Goal: Transaction & Acquisition: Purchase product/service

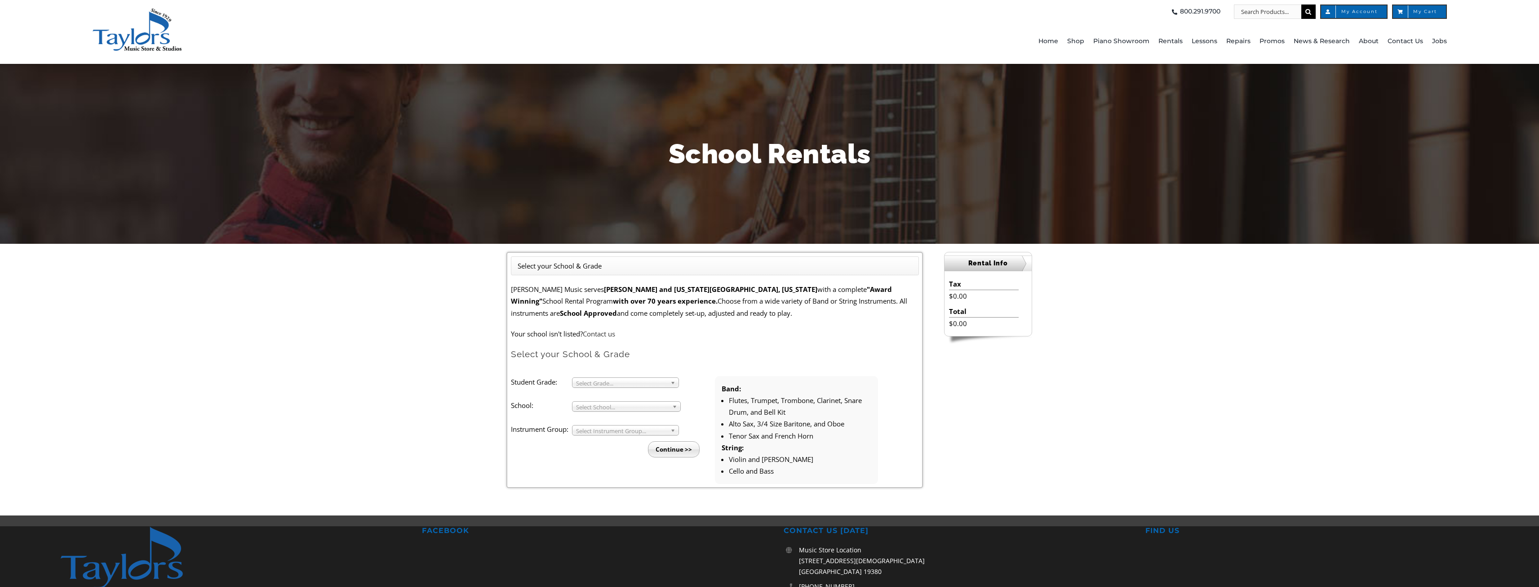
click at [627, 385] on span "Select Grade..." at bounding box center [621, 383] width 91 height 11
click at [598, 405] on li "4" at bounding box center [628, 403] width 97 height 11
click at [602, 409] on span "Select School..." at bounding box center [622, 406] width 93 height 11
click at [610, 550] on li "[GEOGRAPHIC_DATA]" at bounding box center [629, 555] width 99 height 11
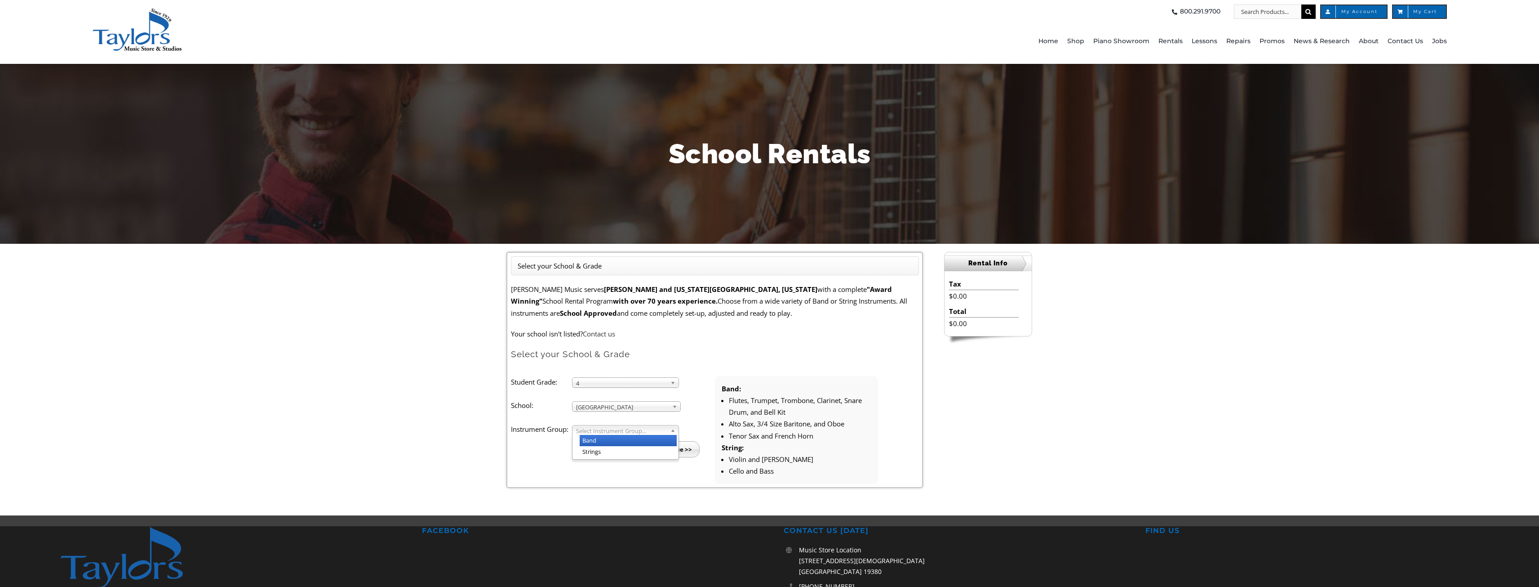
click at [605, 429] on span "Select Instrument Group..." at bounding box center [621, 430] width 91 height 11
click at [601, 441] on li "Band" at bounding box center [628, 440] width 97 height 11
click at [663, 445] on input "Continue >>" at bounding box center [674, 449] width 52 height 16
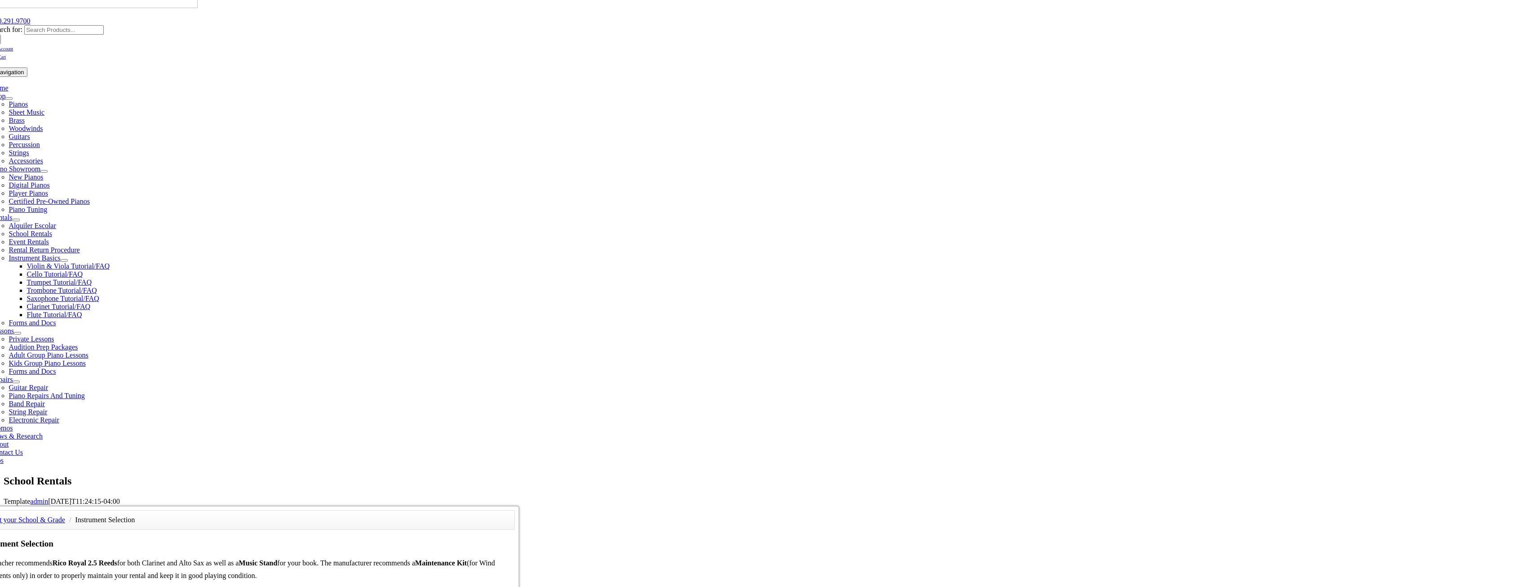
scroll to position [90, 0]
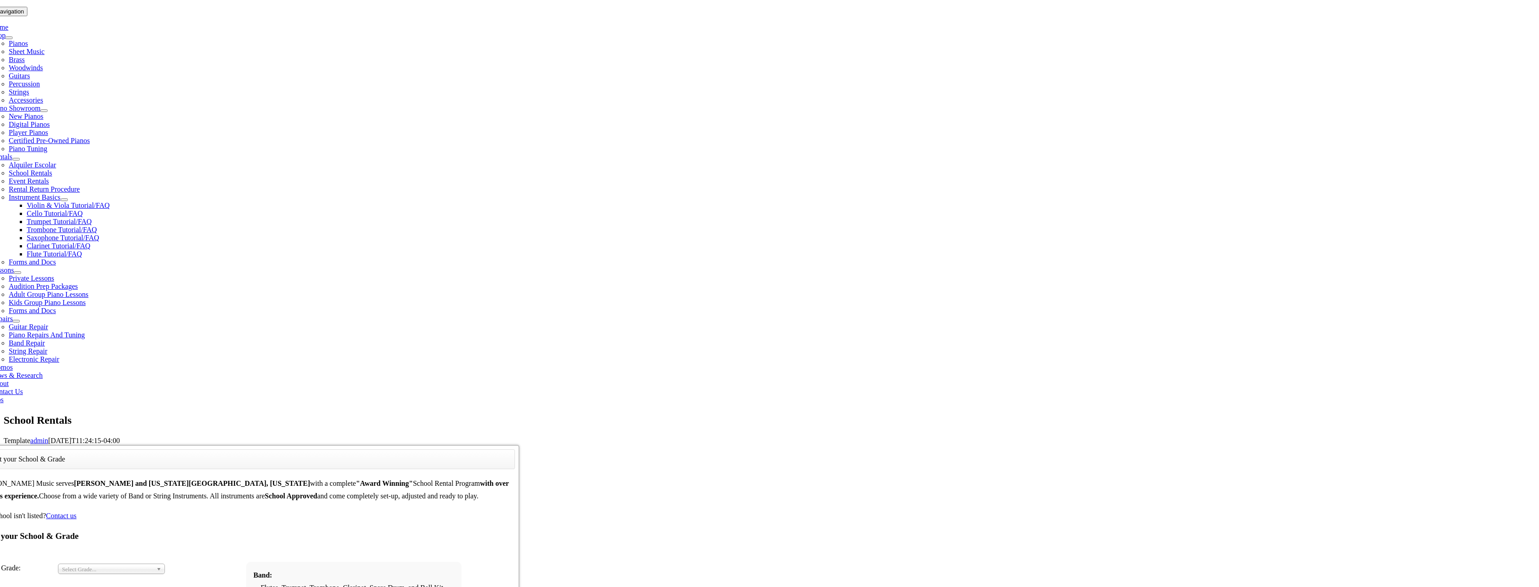
scroll to position [180, 0]
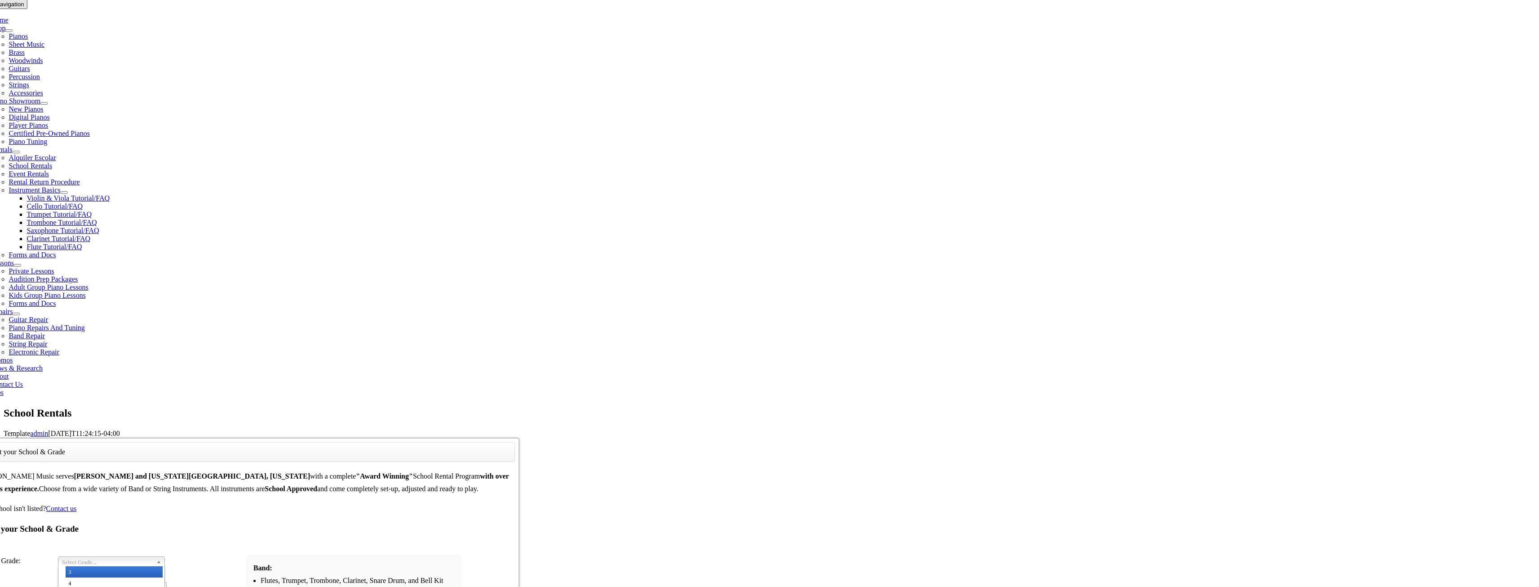
click at [153, 556] on span "Select Grade..." at bounding box center [107, 561] width 91 height 11
click at [163, 566] on li "3" at bounding box center [114, 571] width 97 height 11
click at [155, 582] on span "Select School..." at bounding box center [108, 587] width 93 height 11
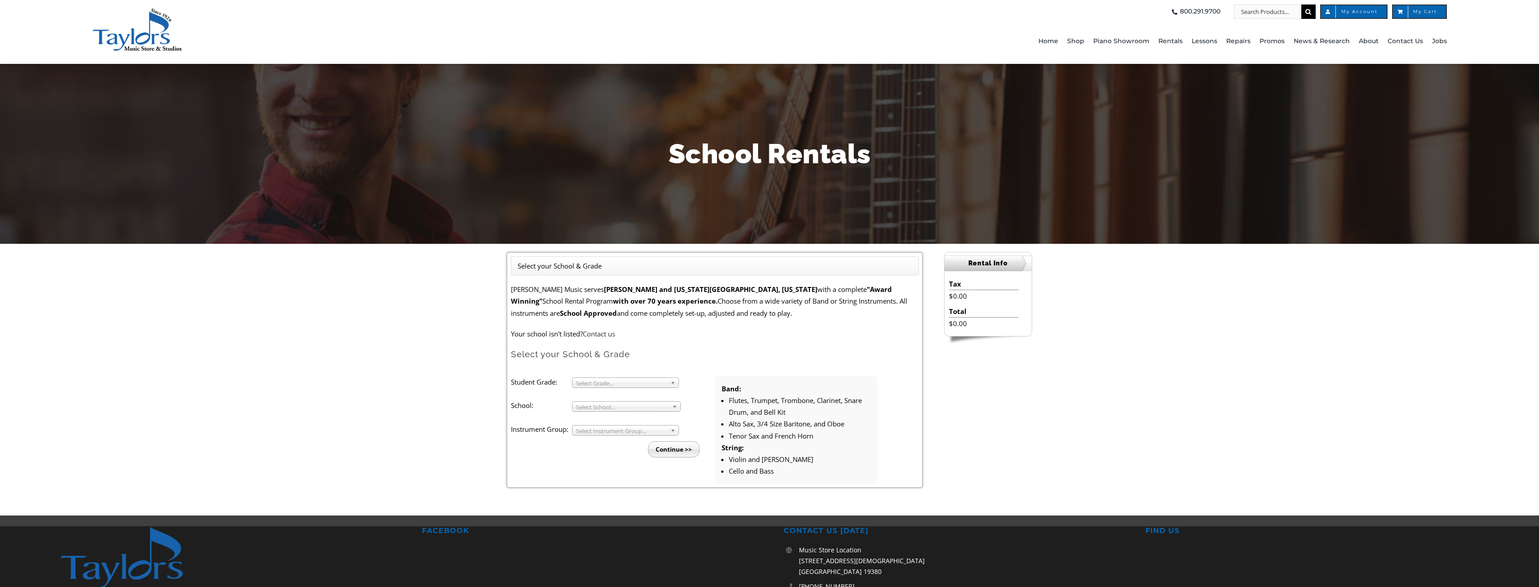
click at [627, 381] on span "Select Grade..." at bounding box center [621, 383] width 91 height 11
click at [598, 406] on li "4" at bounding box center [628, 403] width 97 height 11
click at [597, 404] on span "Select School..." at bounding box center [622, 406] width 93 height 11
click at [613, 514] on li "[GEOGRAPHIC_DATA]" at bounding box center [629, 519] width 99 height 11
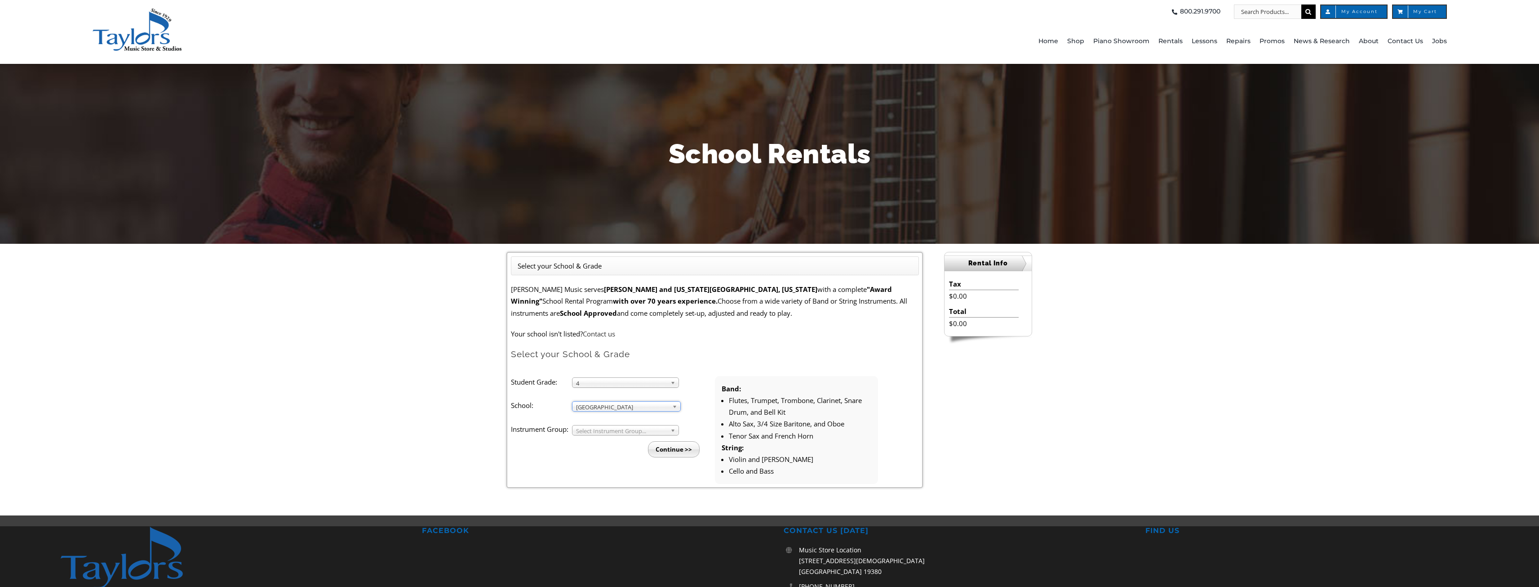
click at [599, 432] on span "Select Instrument Group..." at bounding box center [621, 430] width 91 height 11
click at [603, 439] on li "Band" at bounding box center [628, 440] width 97 height 11
click at [662, 447] on input "Continue >>" at bounding box center [674, 449] width 52 height 16
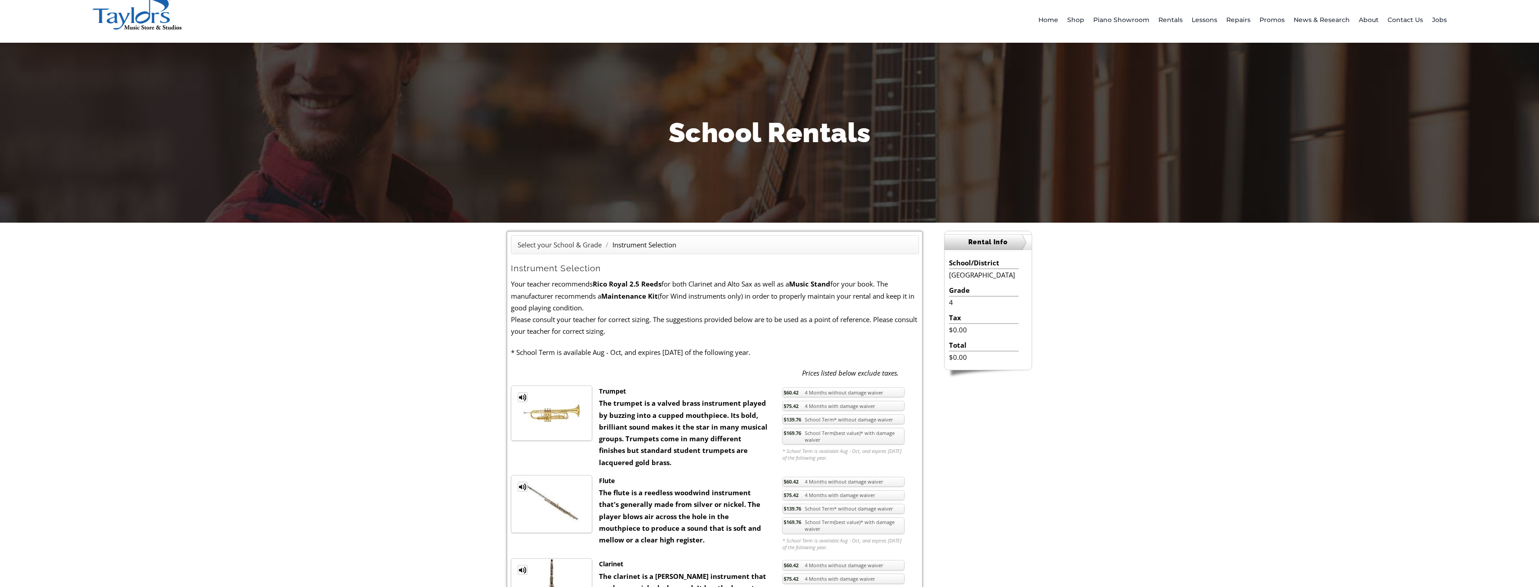
scroll to position [90, 0]
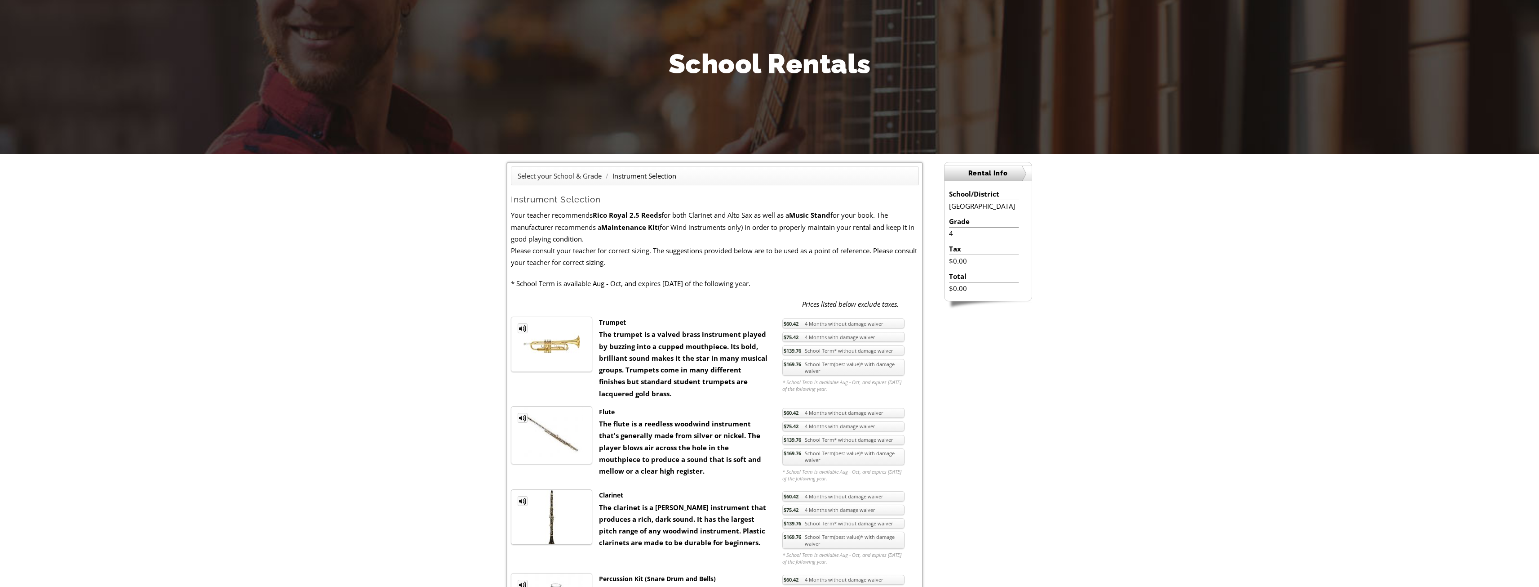
drag, startPoint x: 788, startPoint y: 367, endPoint x: 782, endPoint y: 372, distance: 7.4
click at [788, 367] on link "$169.76 School Term(best value)* with damage waiver" at bounding box center [844, 367] width 122 height 17
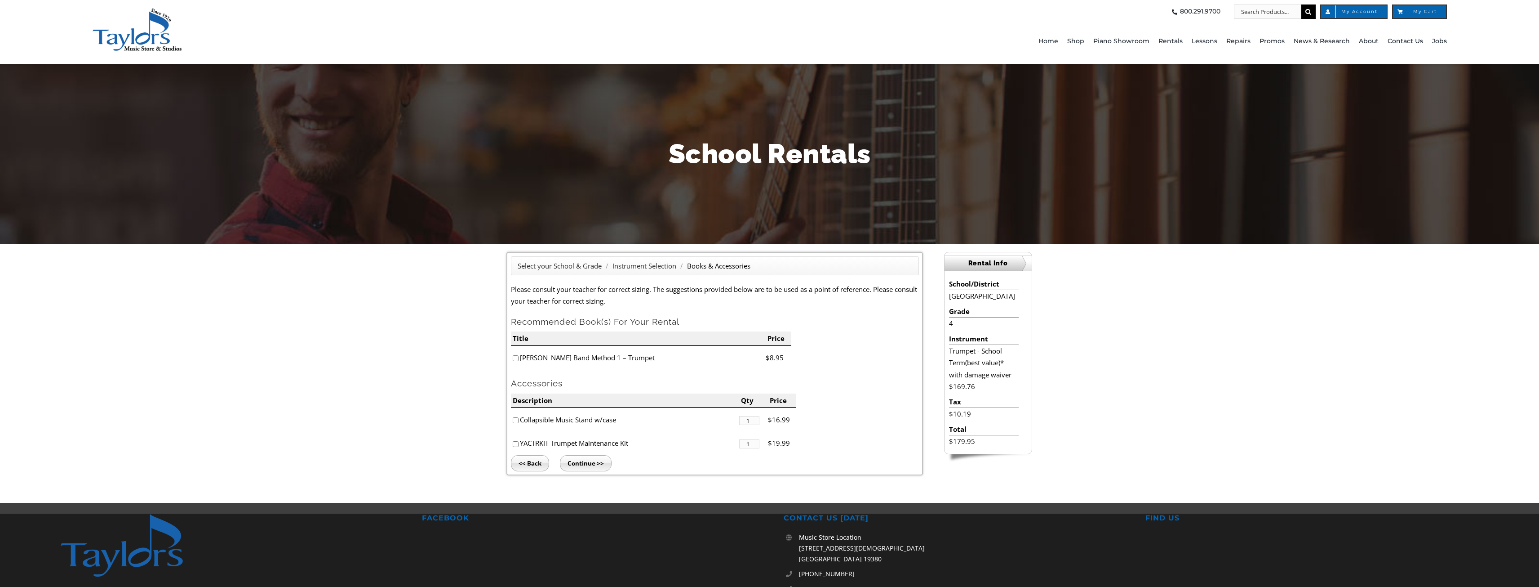
click at [516, 358] on input"] "checkbox" at bounding box center [516, 358] width 6 height 6
checkbox input"] "true"
click at [516, 421] on input"] "checkbox" at bounding box center [516, 420] width 6 height 6
checkbox input"] "true"
click at [522, 449] on li "YACTRKIT Trumpet Maintenance Kit" at bounding box center [625, 443] width 228 height 24
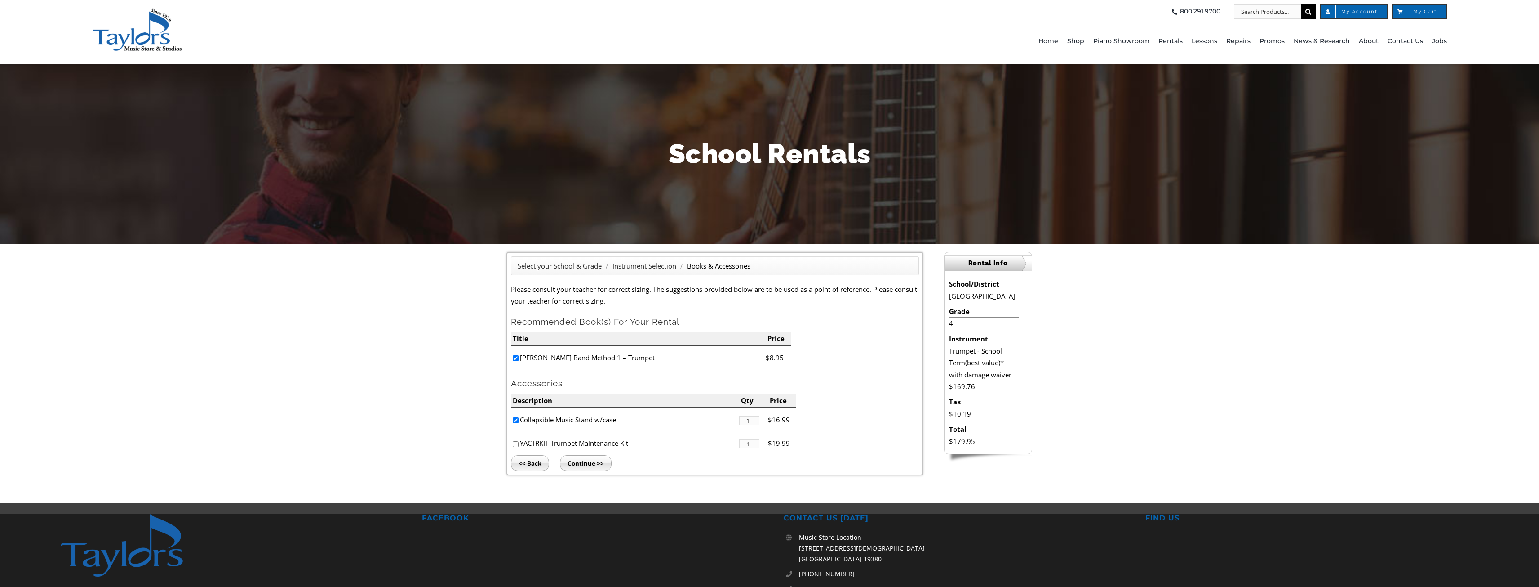
click at [516, 444] on input"] "checkbox" at bounding box center [516, 444] width 6 height 6
checkbox input"] "true"
click at [581, 463] on input "Continue >>" at bounding box center [586, 463] width 52 height 16
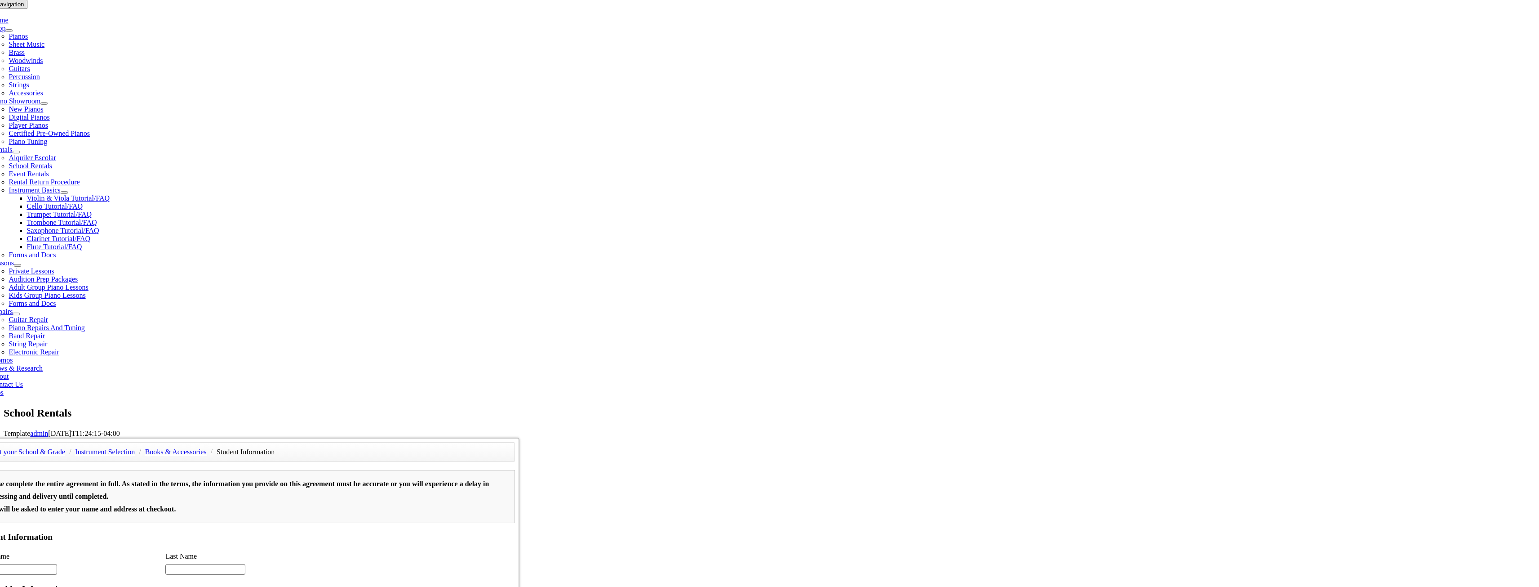
scroll to position [0, 0]
type input "1"
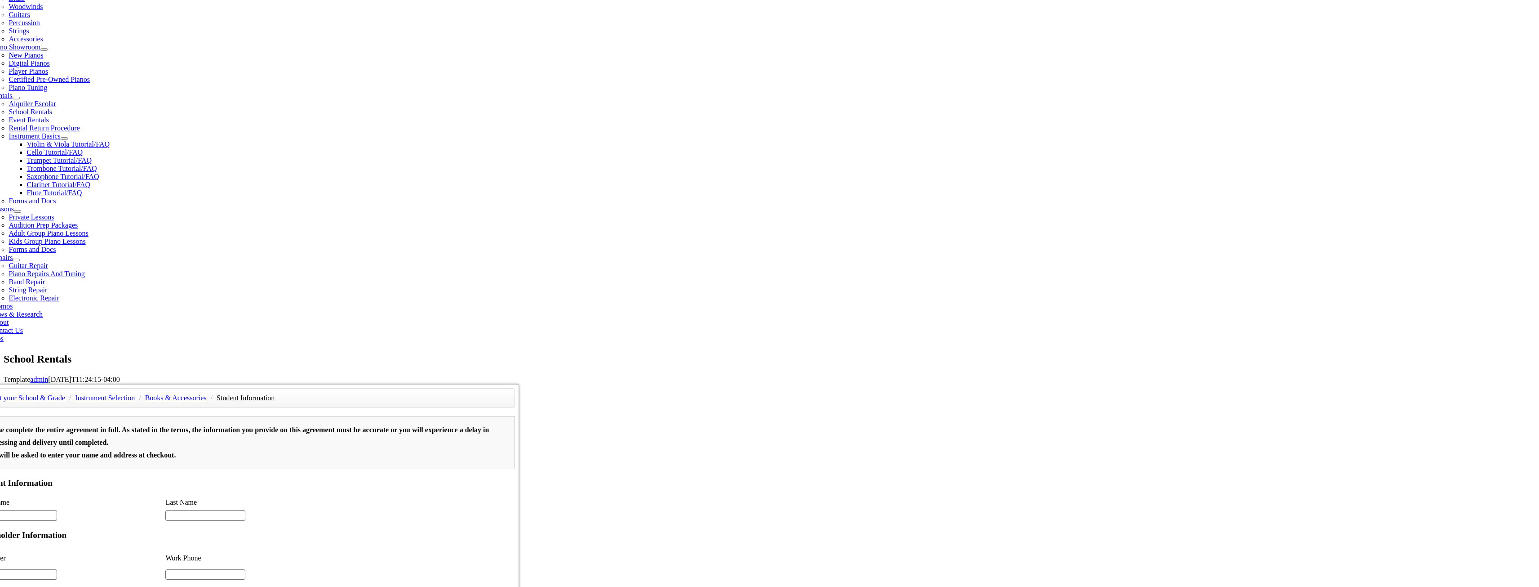
scroll to position [270, 0]
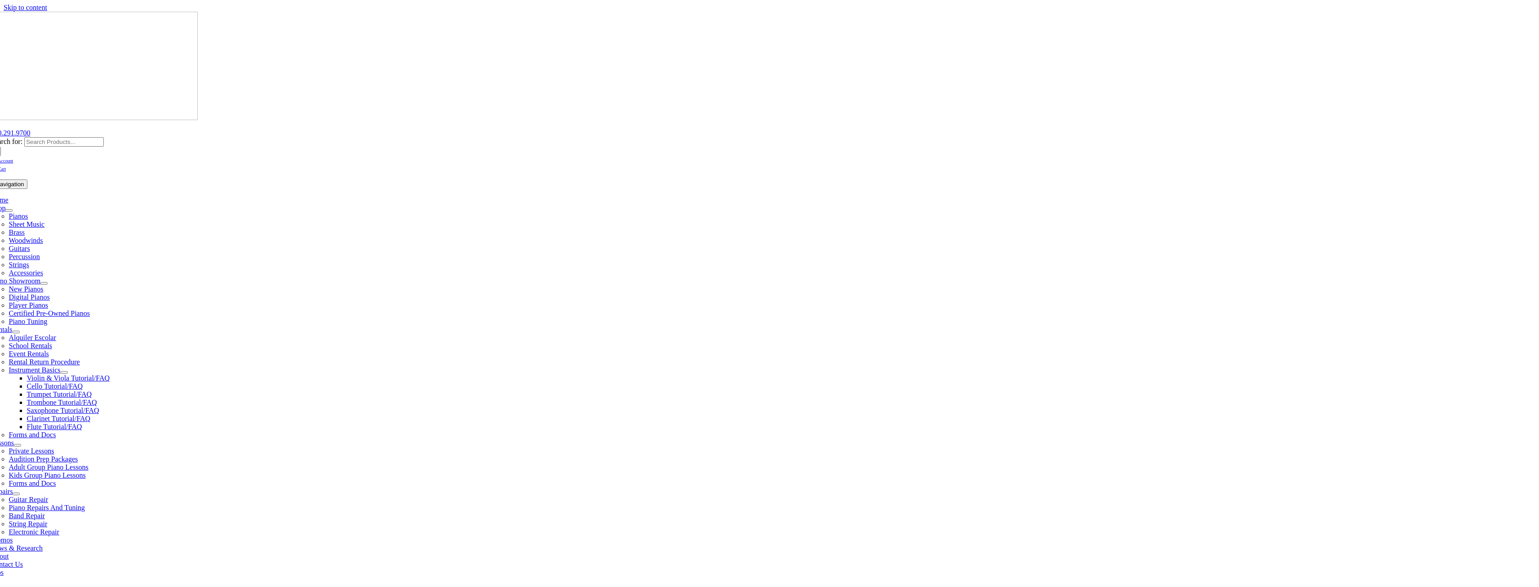
checkbox input"] "false"
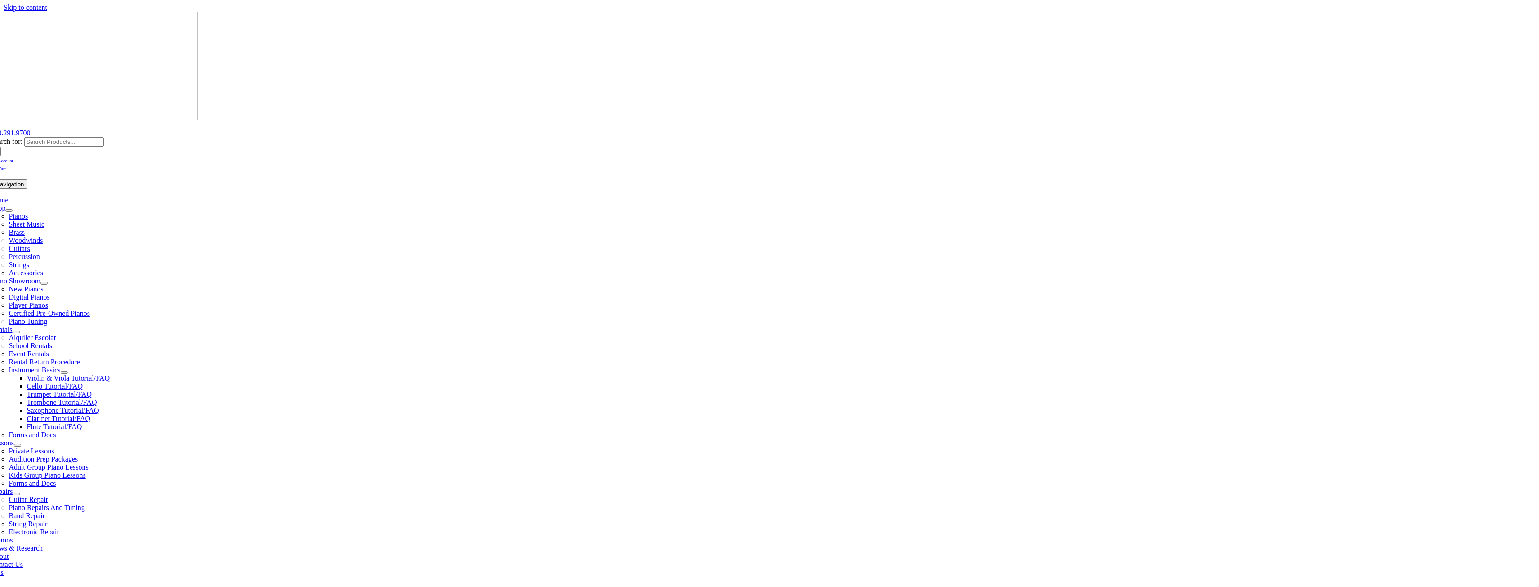
checkbox input"] "false"
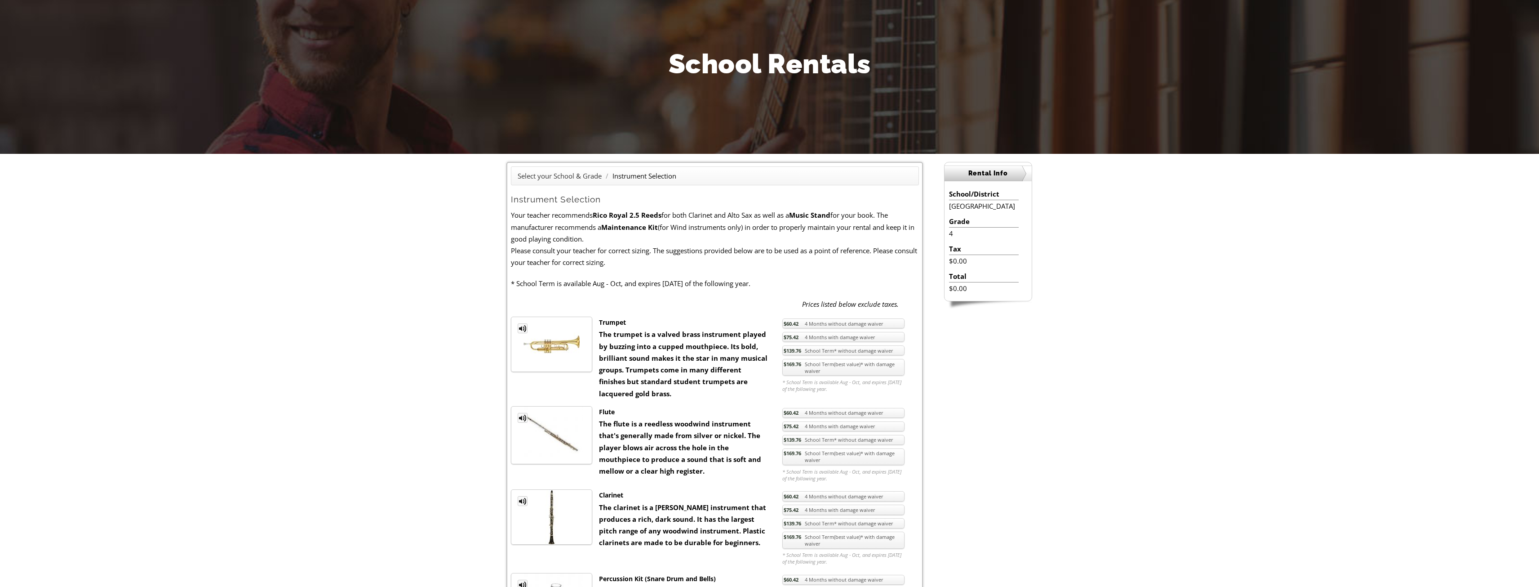
click at [793, 371] on link "$169.76 School Term(best value)* with damage waiver" at bounding box center [844, 367] width 122 height 17
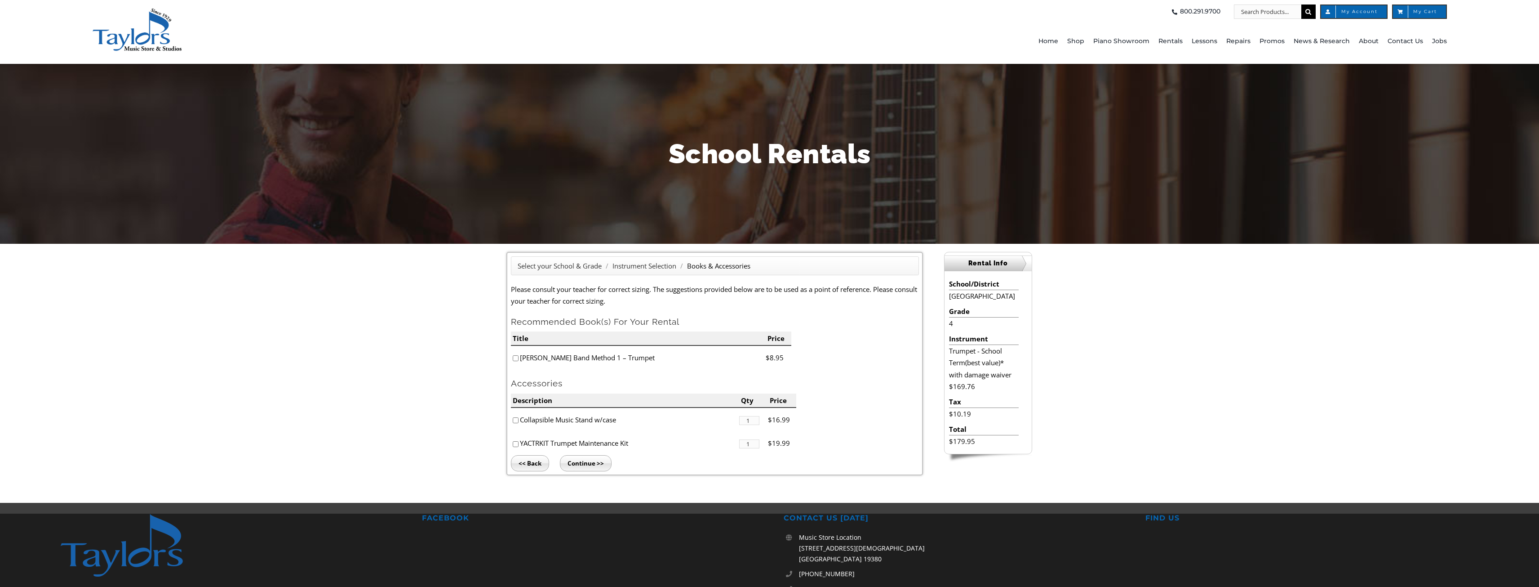
click at [583, 462] on input "Continue >>" at bounding box center [586, 463] width 52 height 16
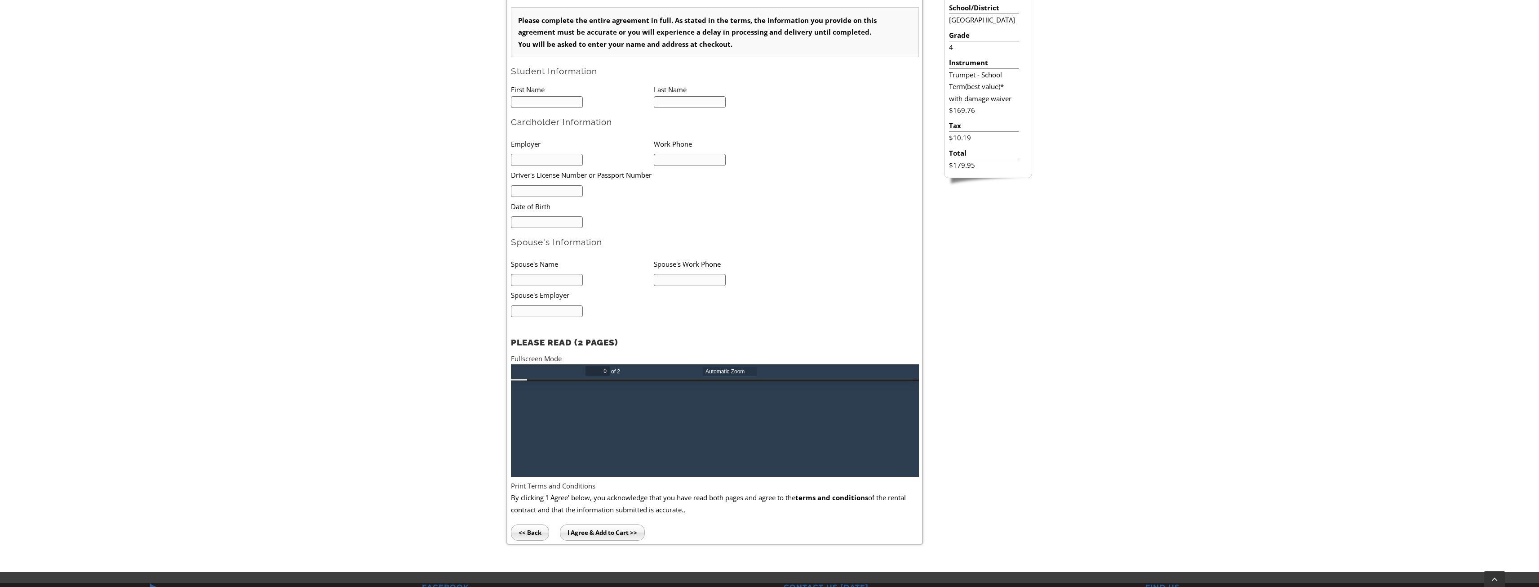
scroll to position [315, 0]
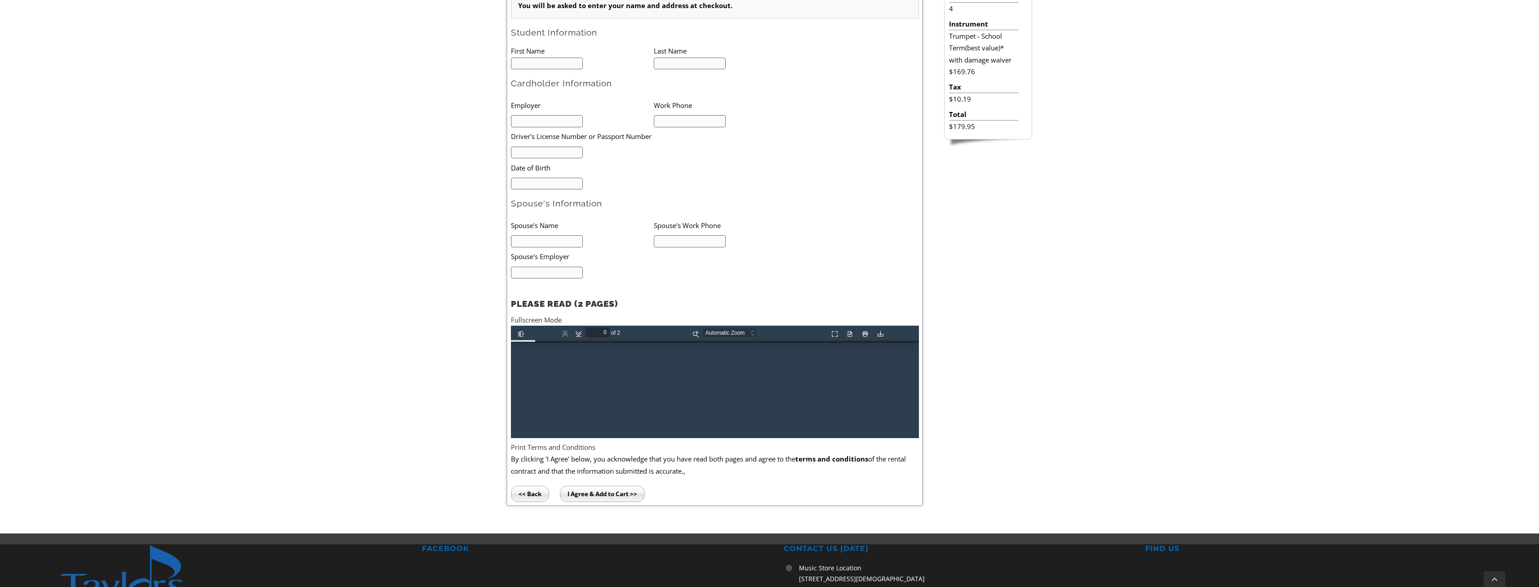
type input "1"
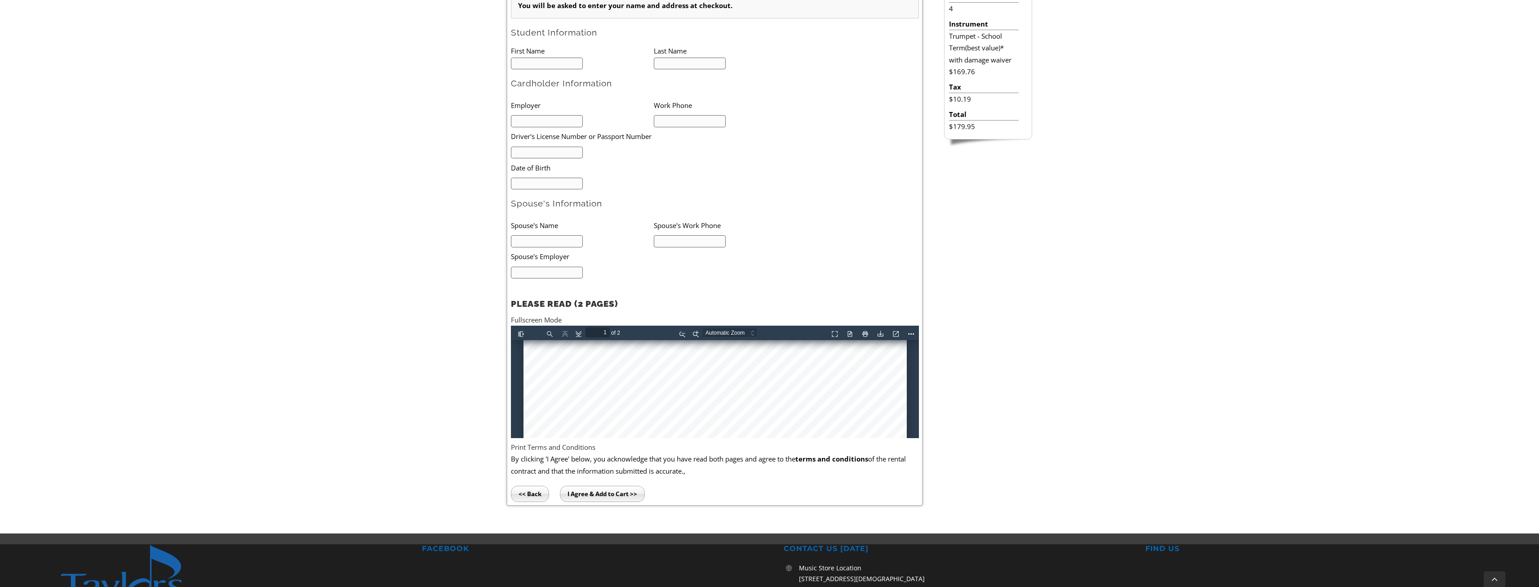
scroll to position [0, 0]
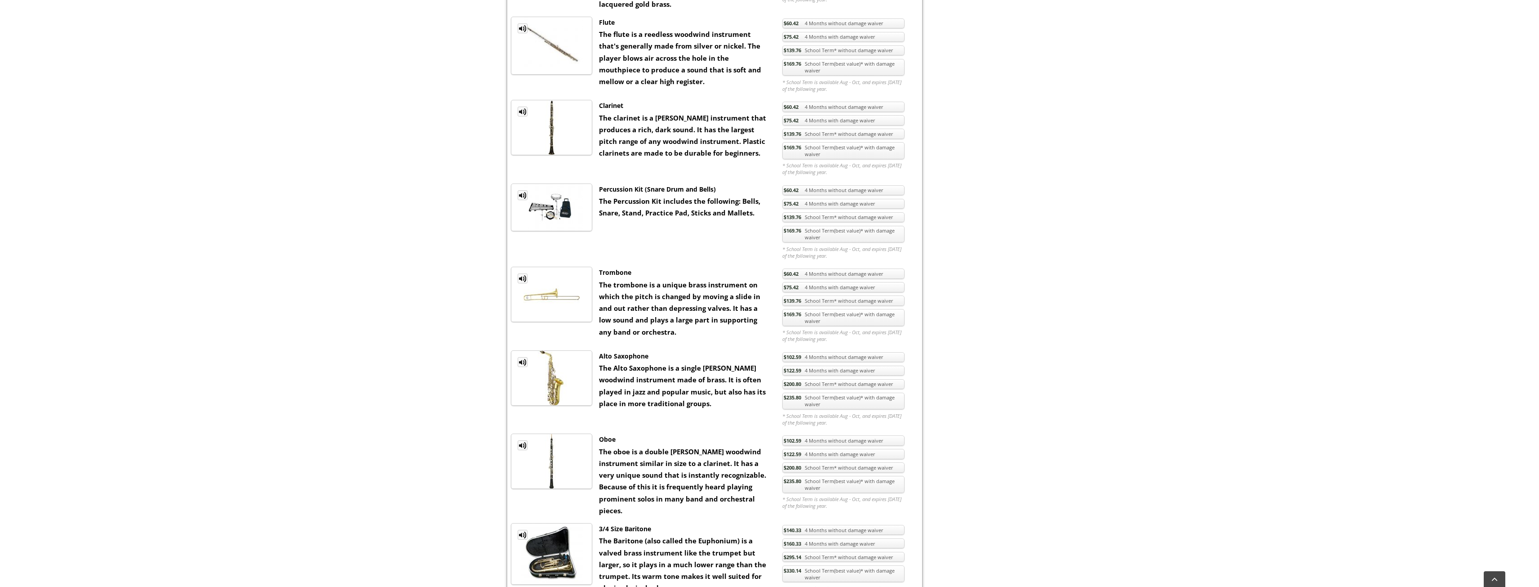
scroll to position [494, 0]
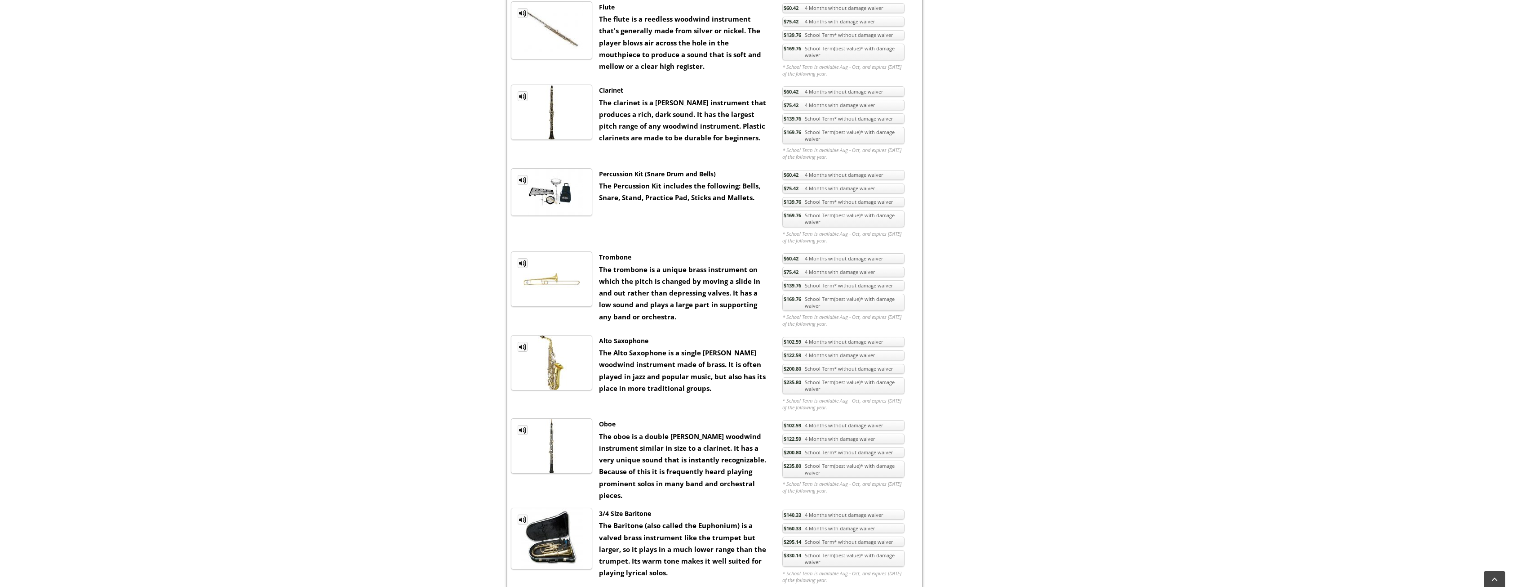
click at [792, 382] on span "$235.80" at bounding box center [793, 381] width 18 height 7
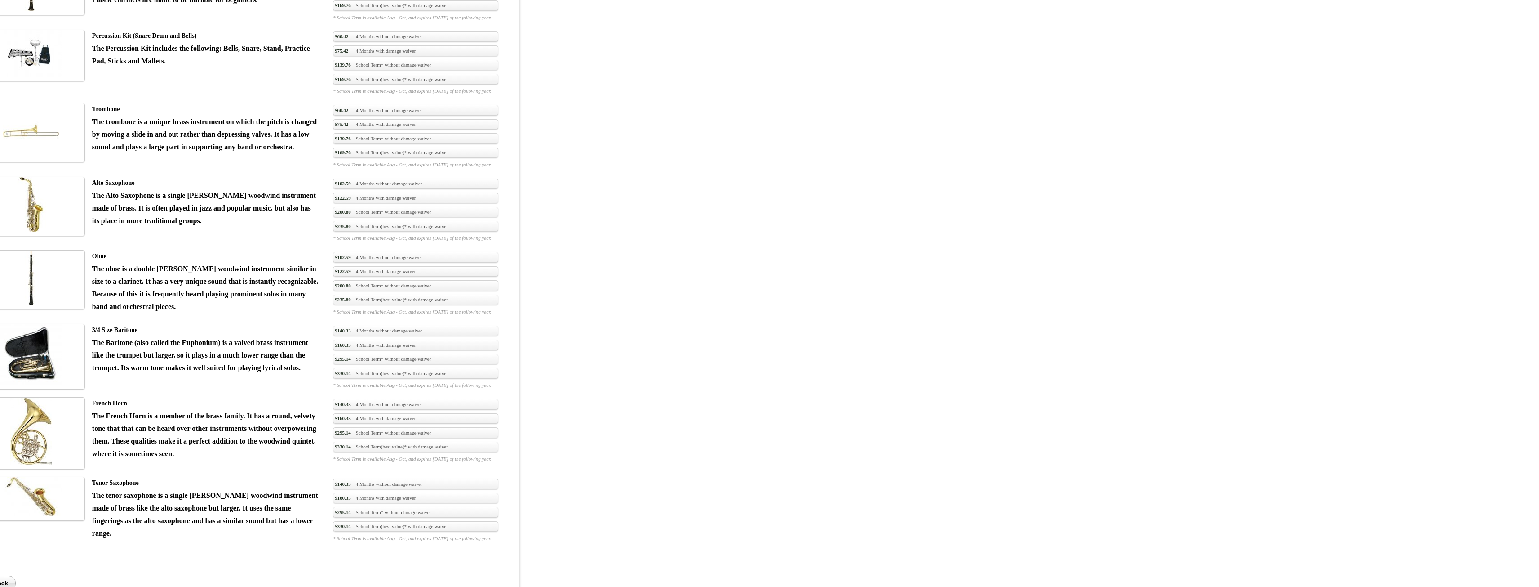
scroll to position [494, 0]
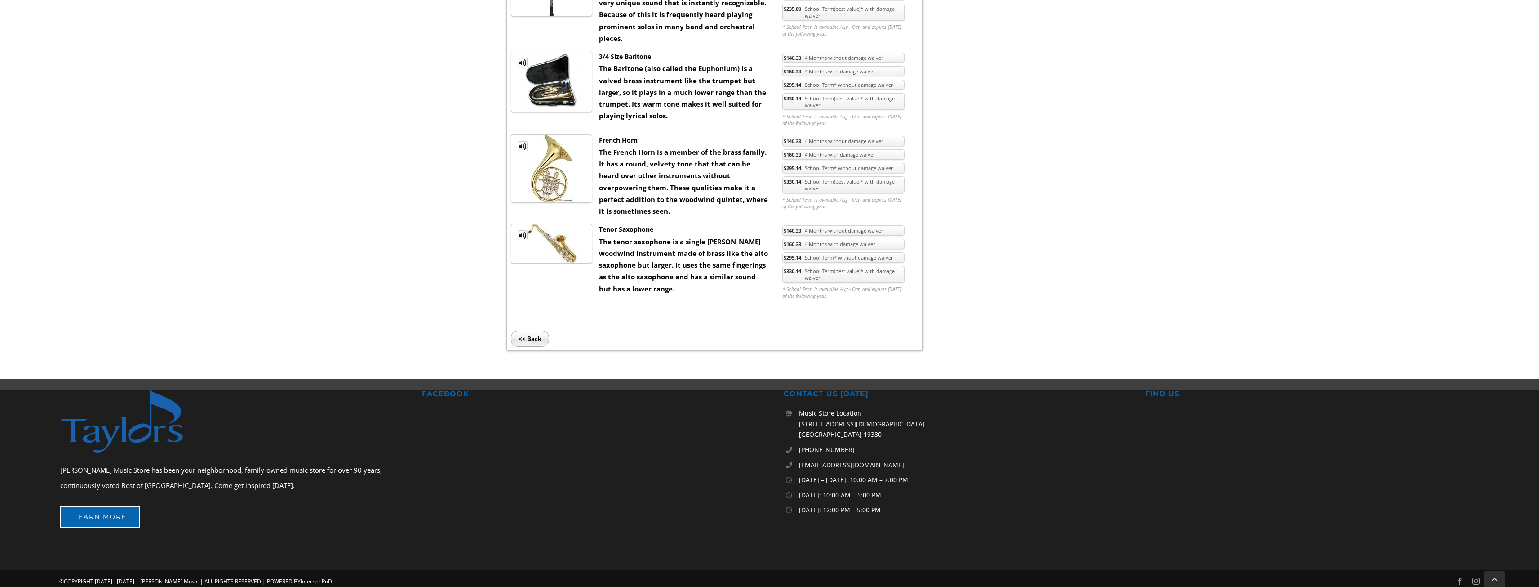
scroll to position [494, 0]
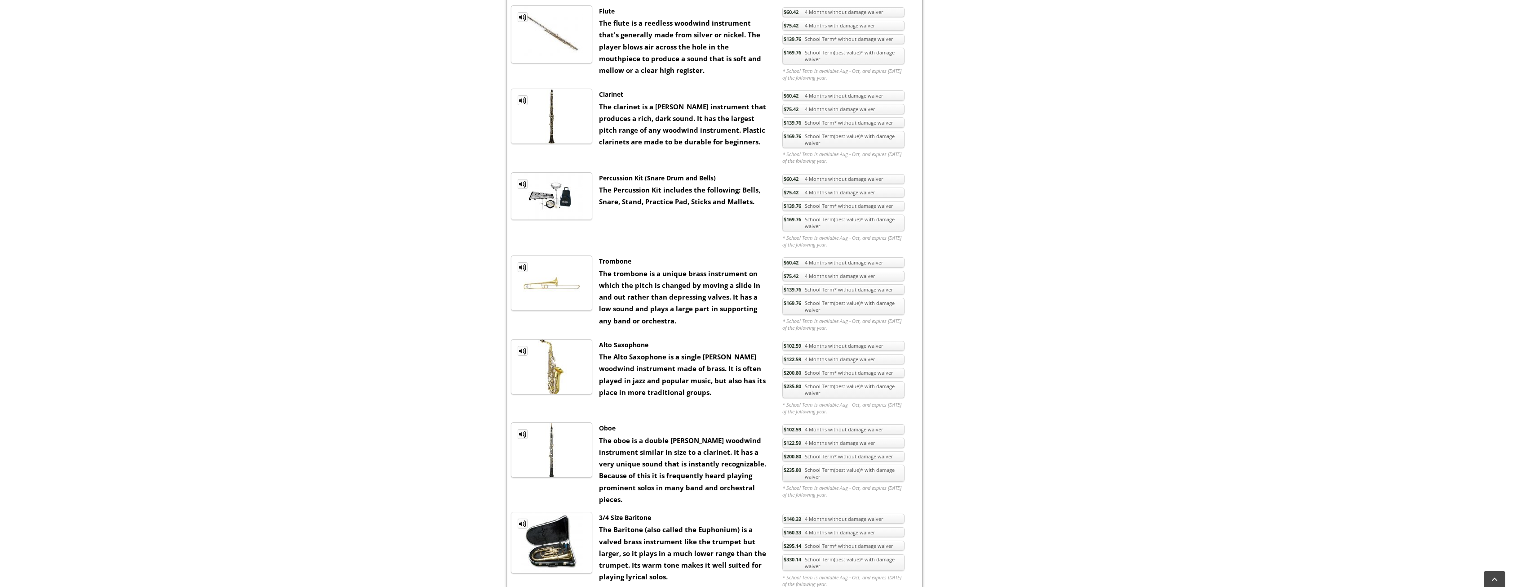
scroll to position [494, 0]
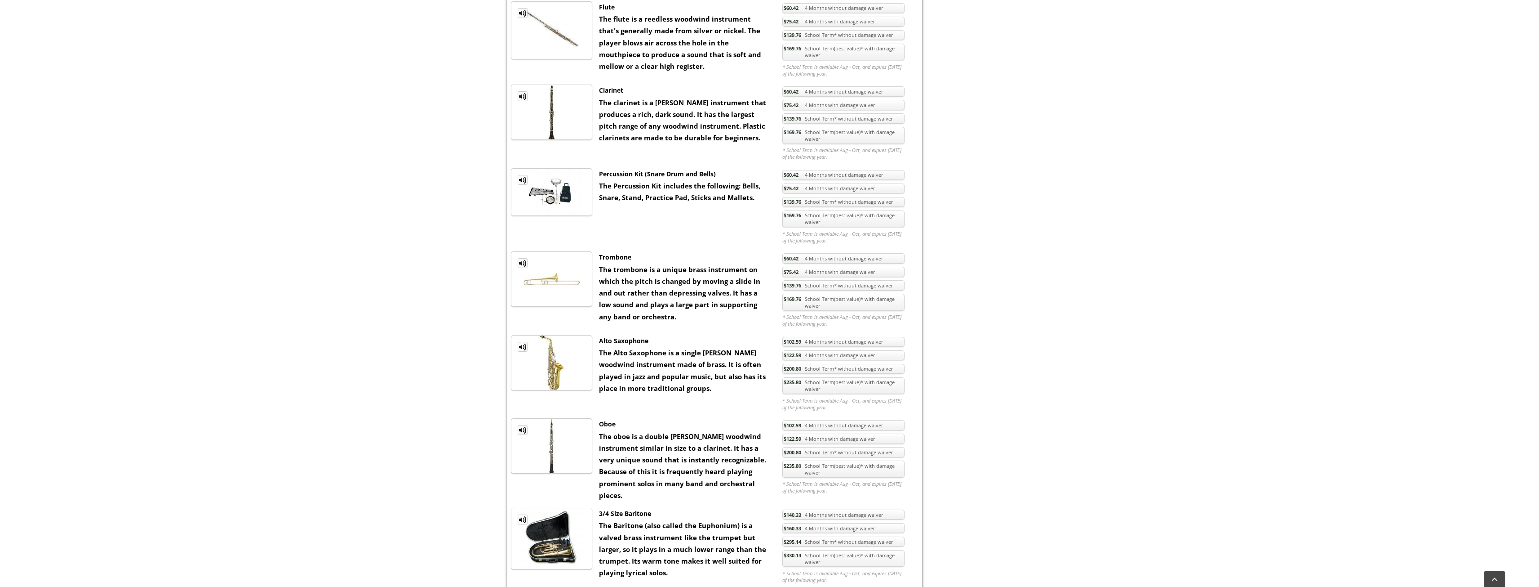
click at [811, 383] on link "$235.80 School Term(best value)* with damage waiver" at bounding box center [844, 385] width 122 height 17
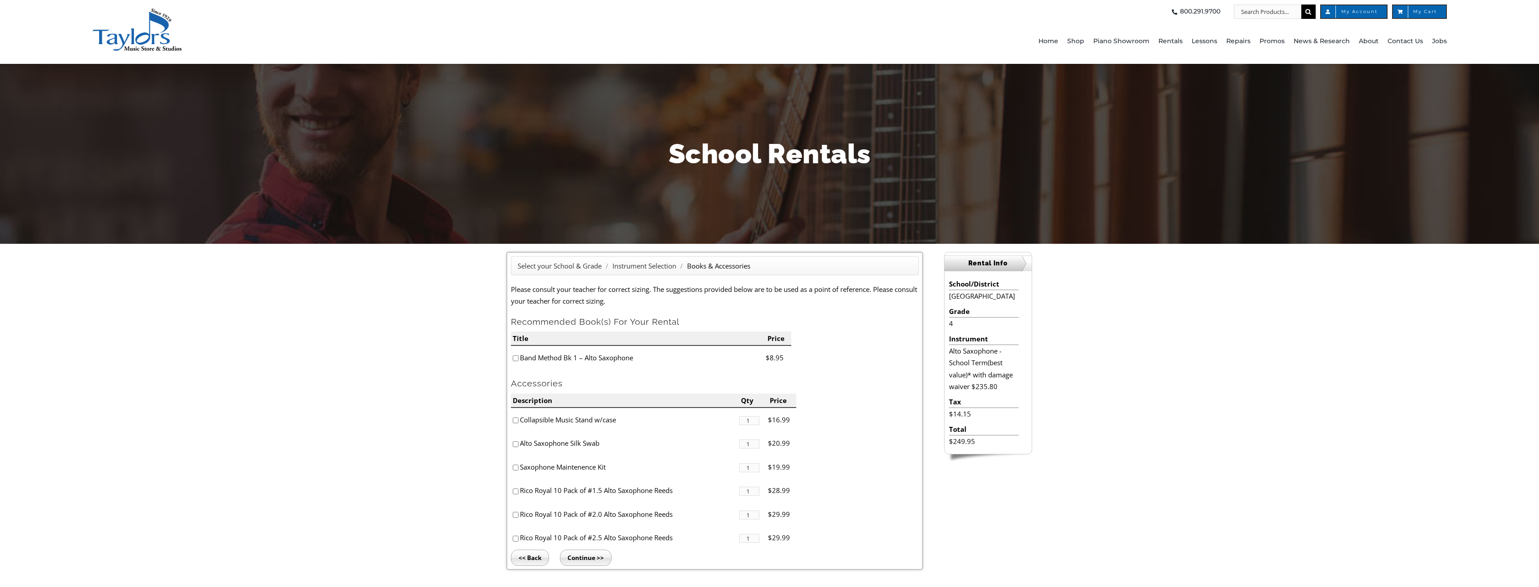
click at [591, 560] on input "Continue >>" at bounding box center [586, 557] width 52 height 16
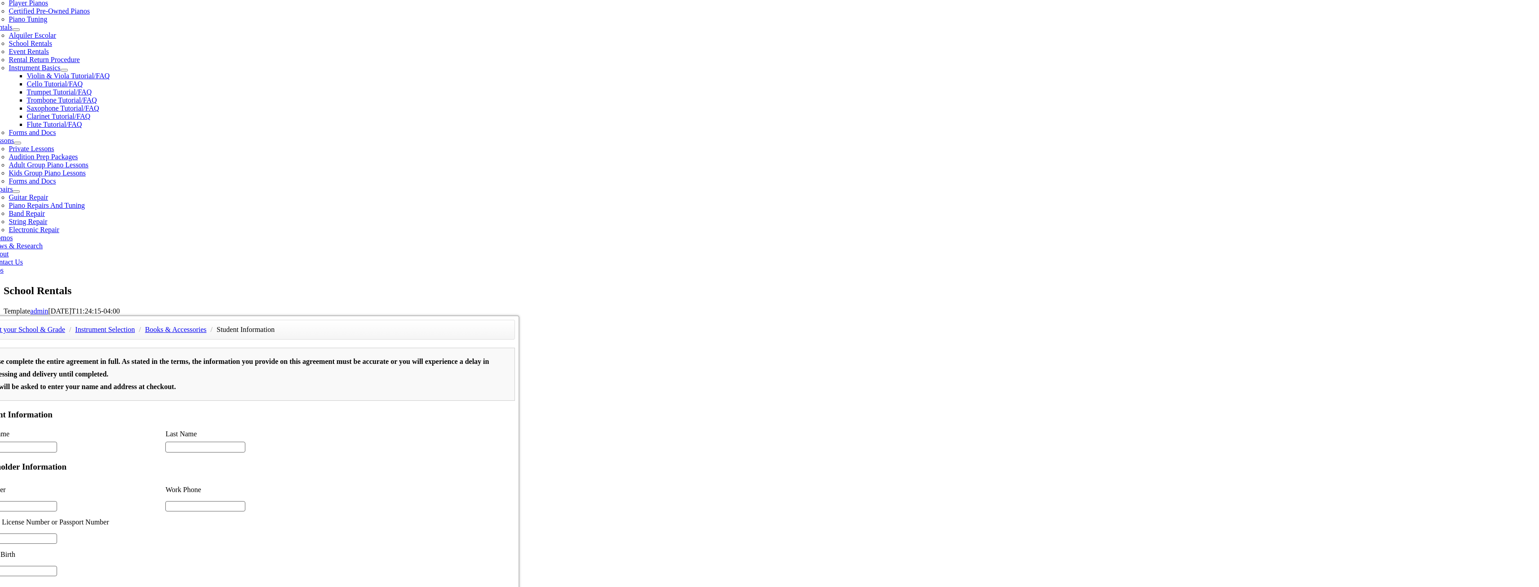
type input "1"
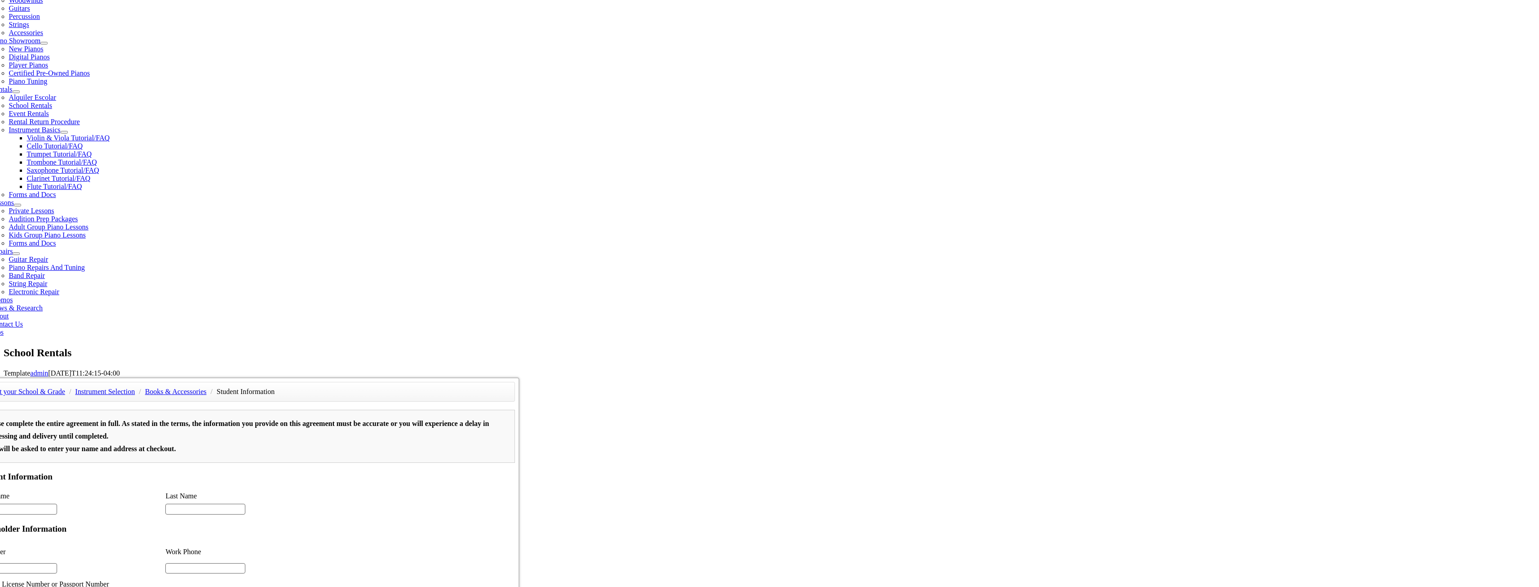
scroll to position [135, 0]
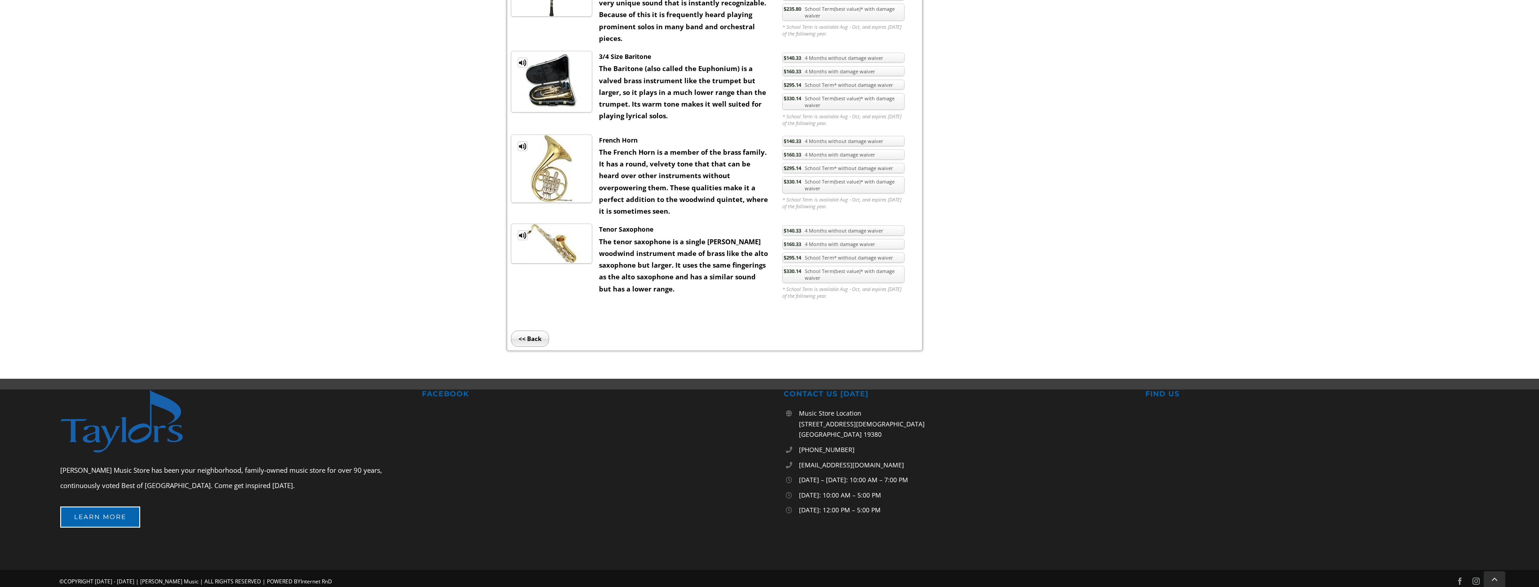
scroll to position [494, 0]
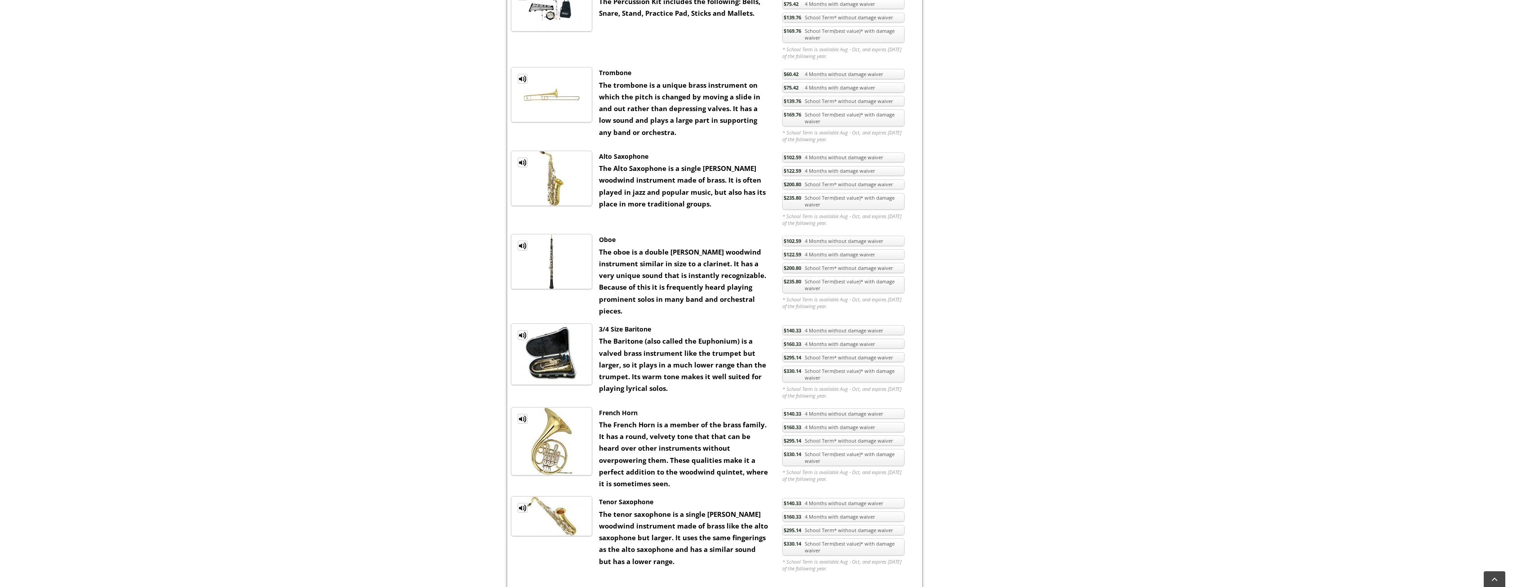
scroll to position [719, 0]
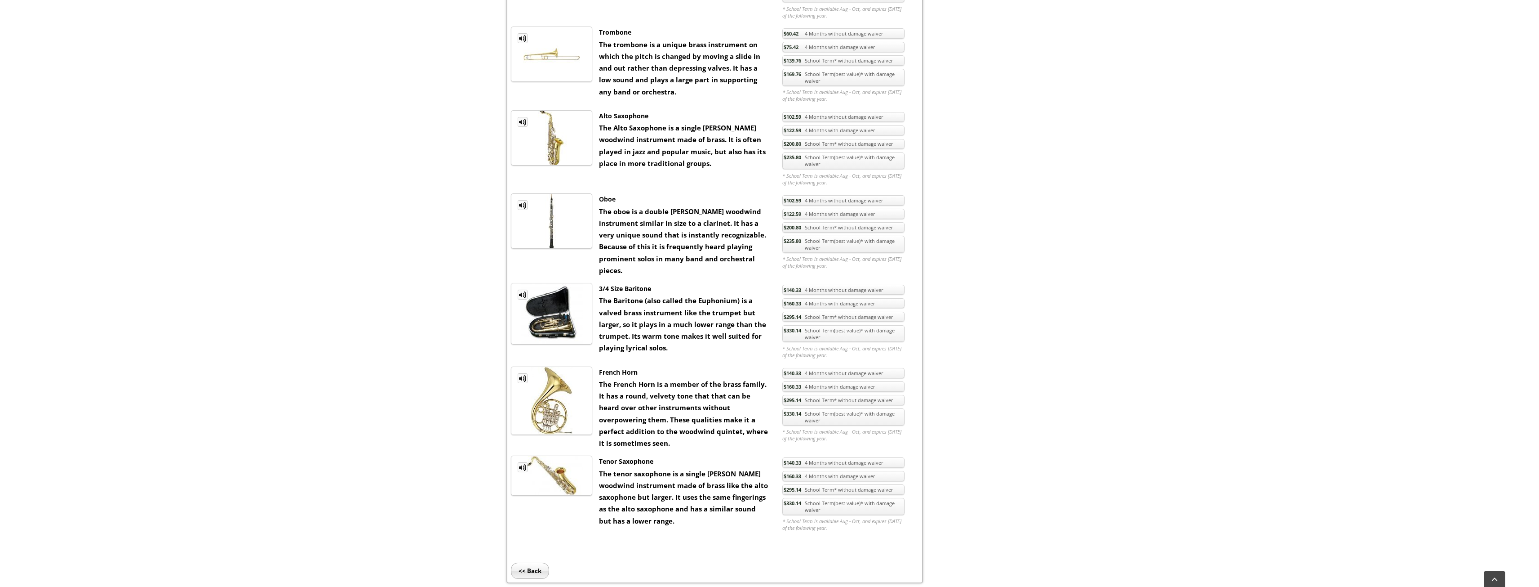
click at [847, 325] on link "$330.14 School Term(best value)* with damage waiver" at bounding box center [844, 333] width 122 height 17
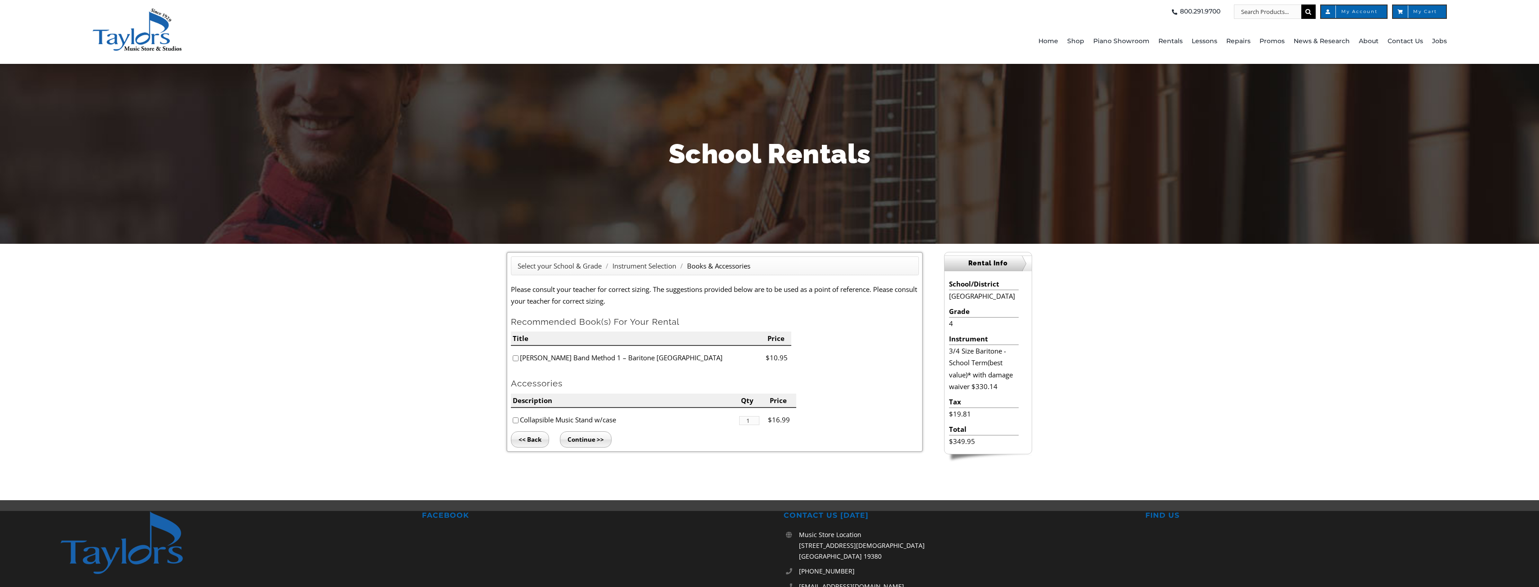
click at [596, 439] on input "Continue >>" at bounding box center [586, 439] width 52 height 16
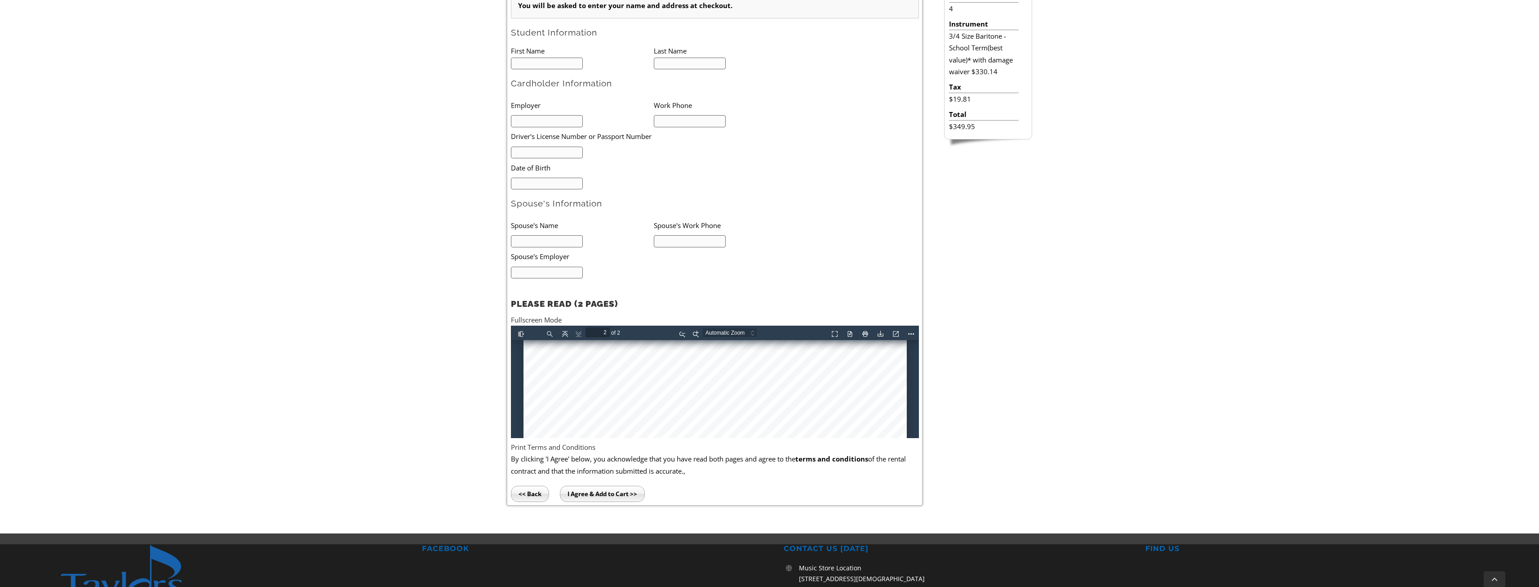
type input "1"
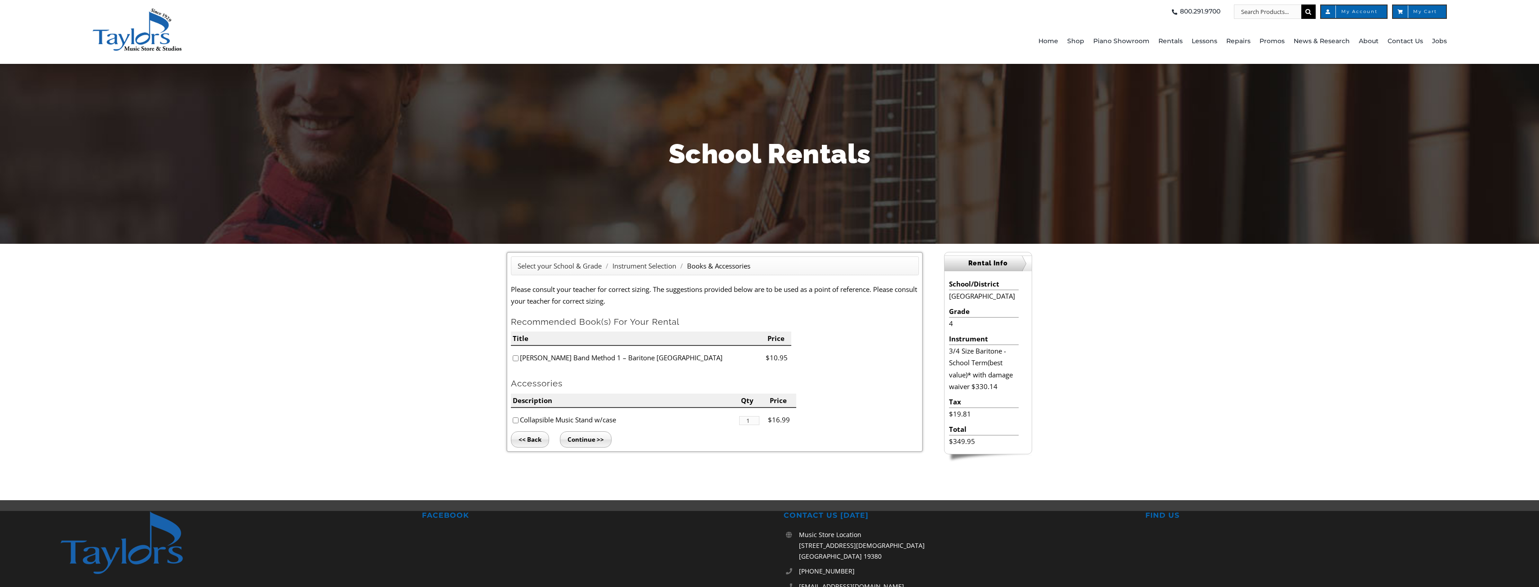
click at [581, 436] on input "Continue >>" at bounding box center [586, 439] width 52 height 16
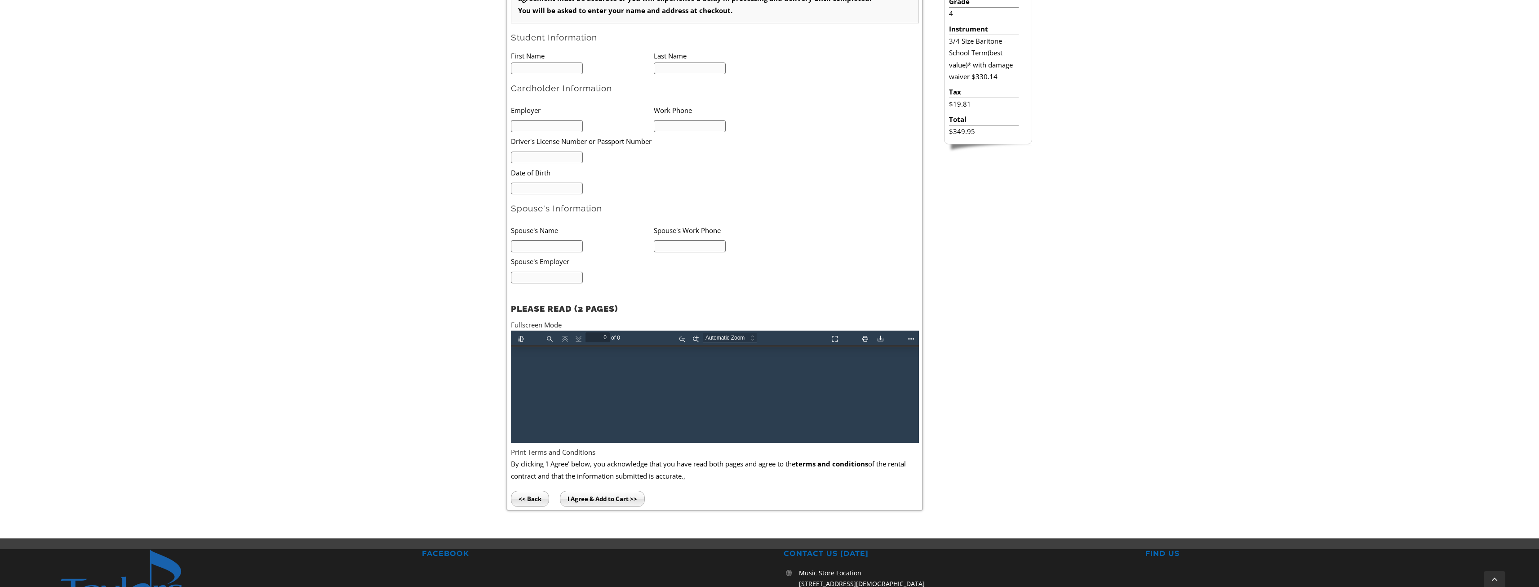
scroll to position [315, 0]
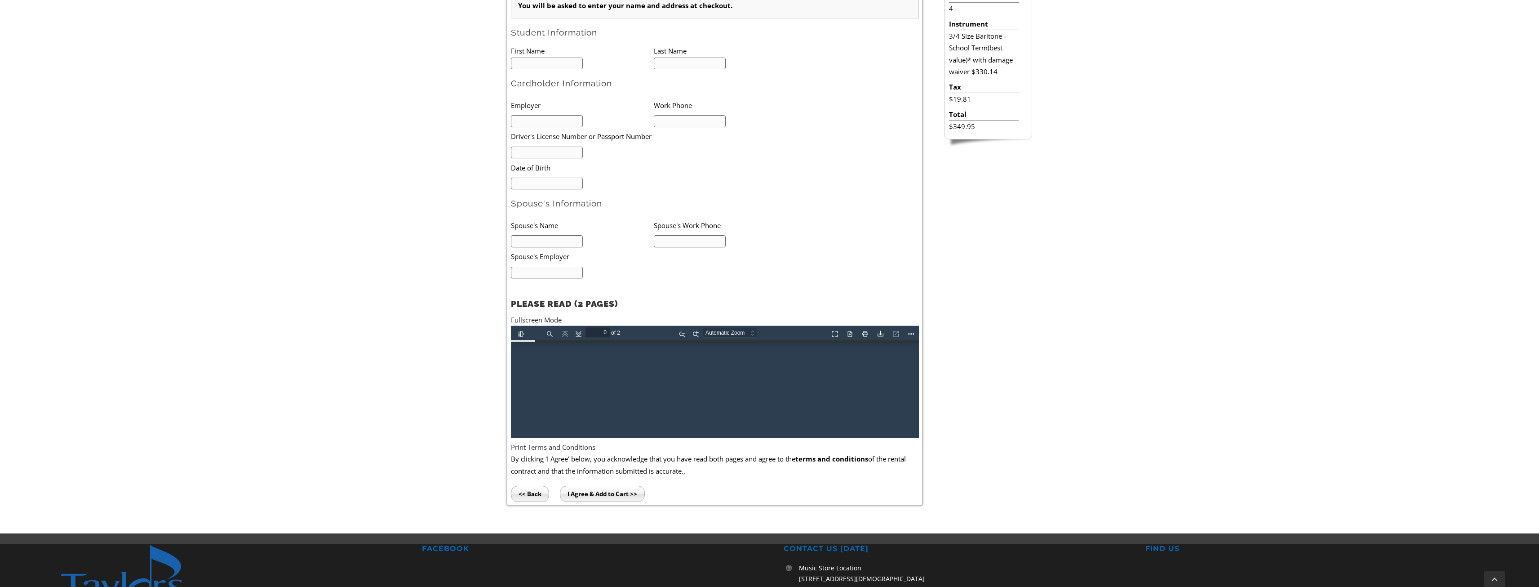
type input "1"
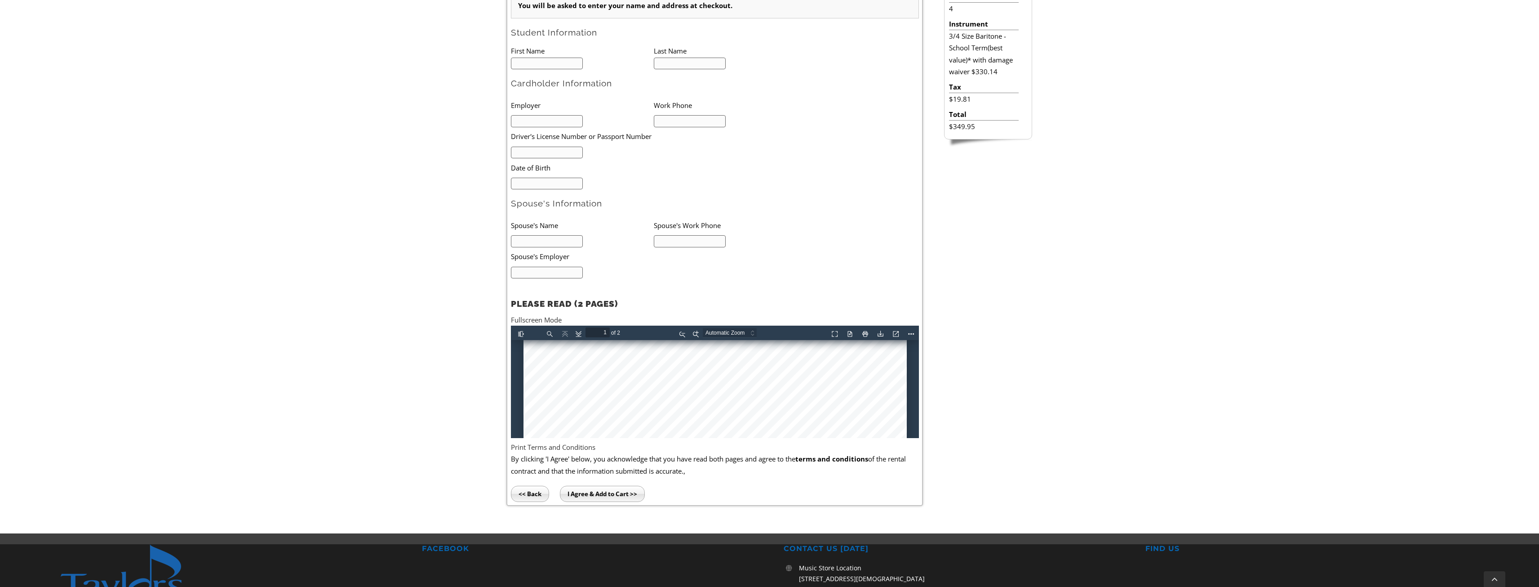
scroll to position [98, 0]
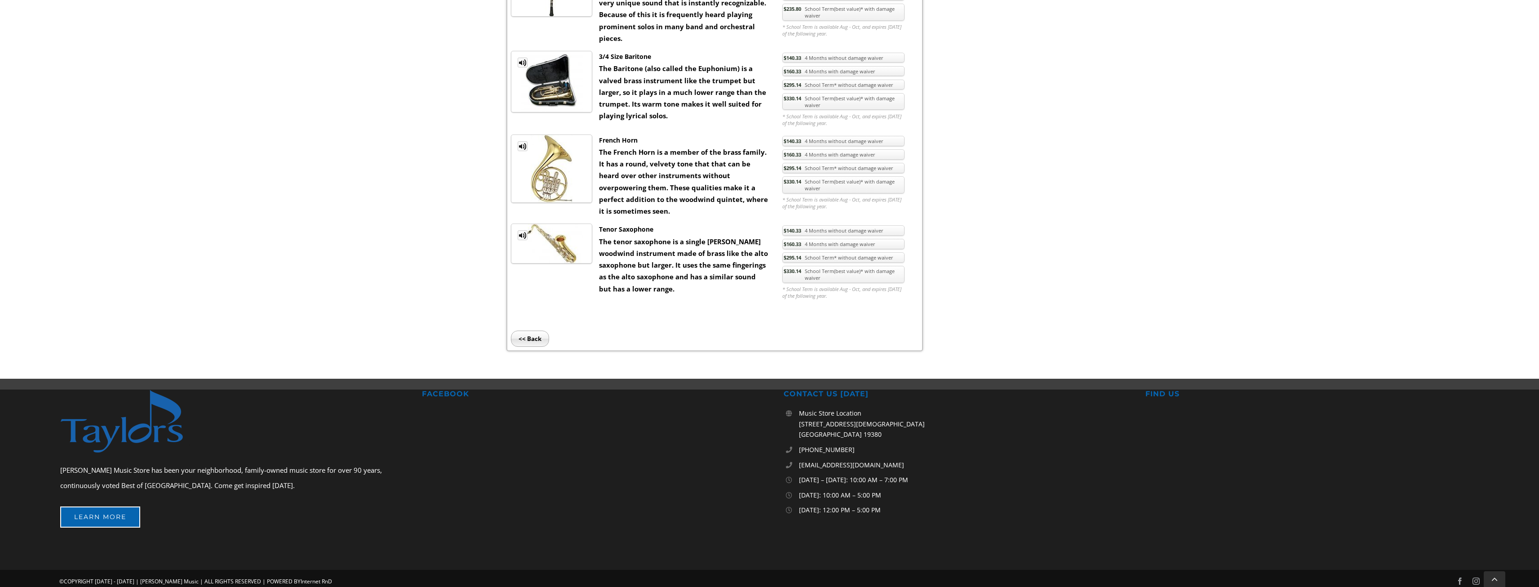
scroll to position [719, 0]
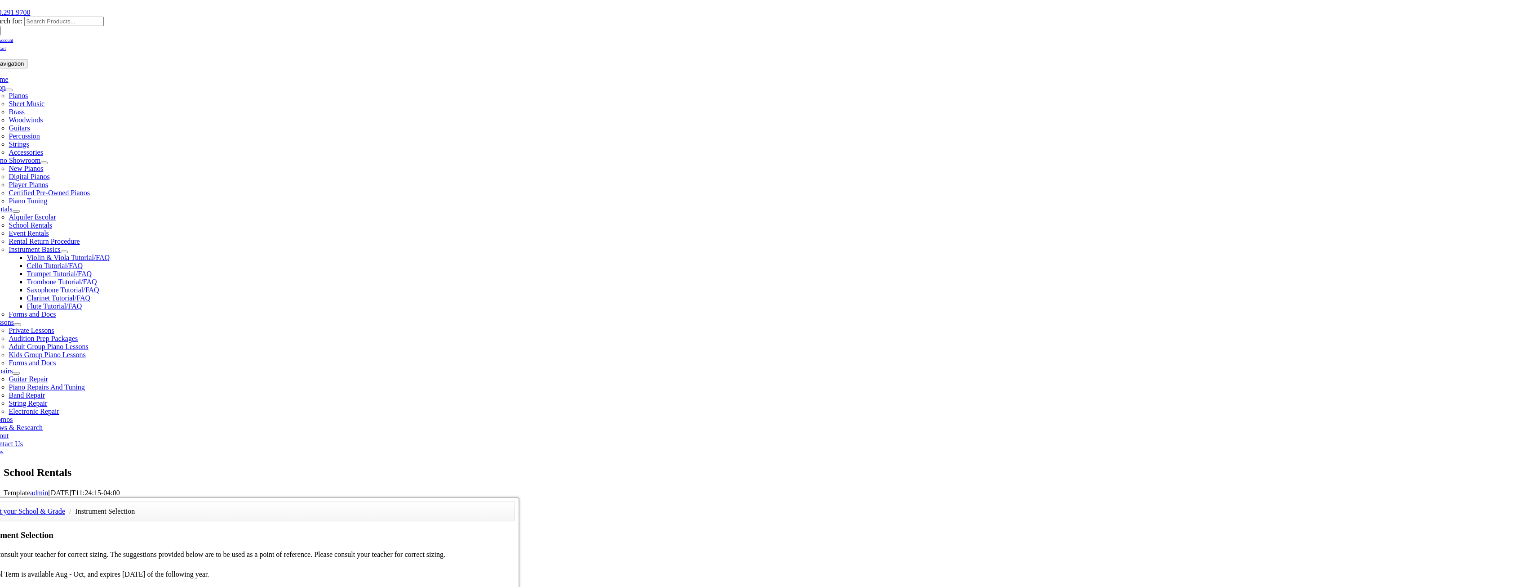
scroll to position [180, 0]
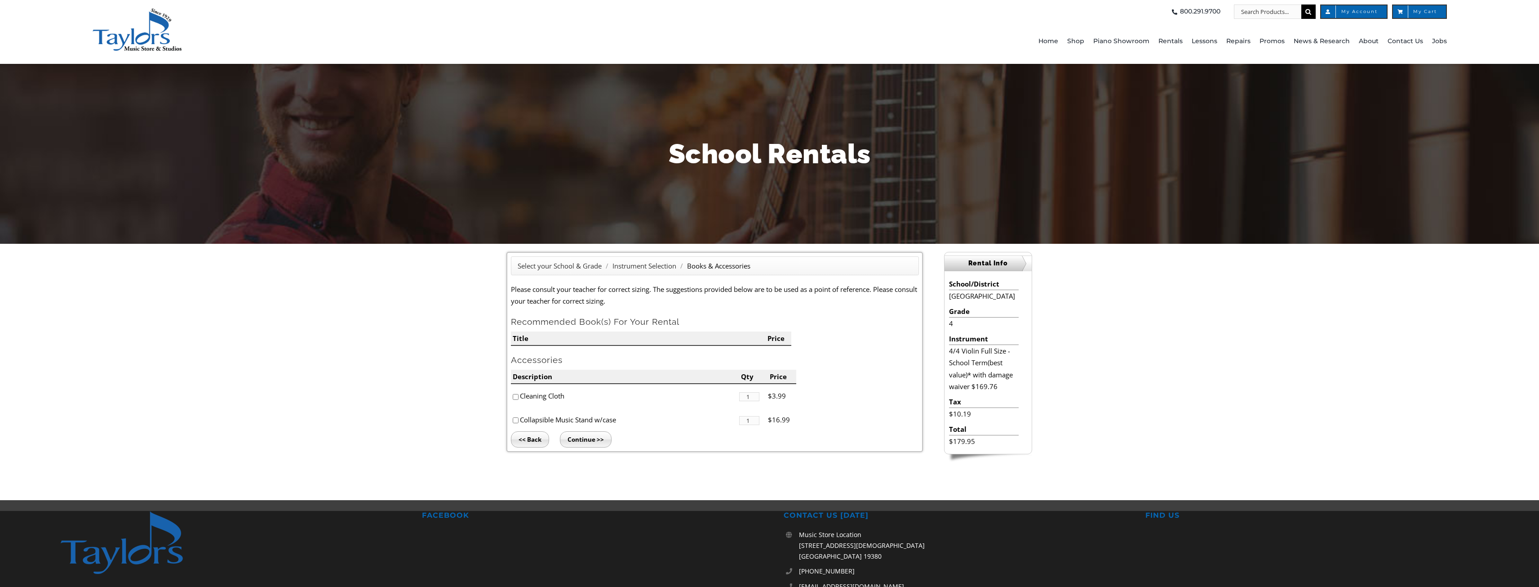
click at [587, 436] on input "Continue >>" at bounding box center [586, 439] width 52 height 16
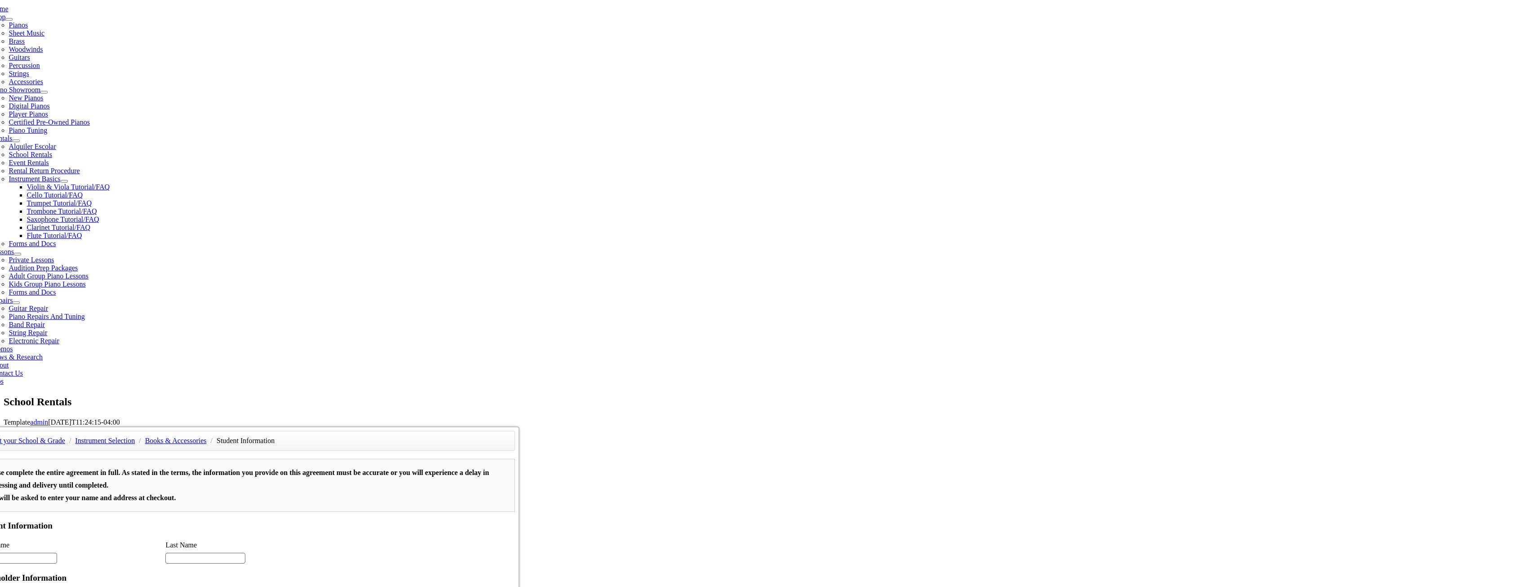
scroll to position [225, 0]
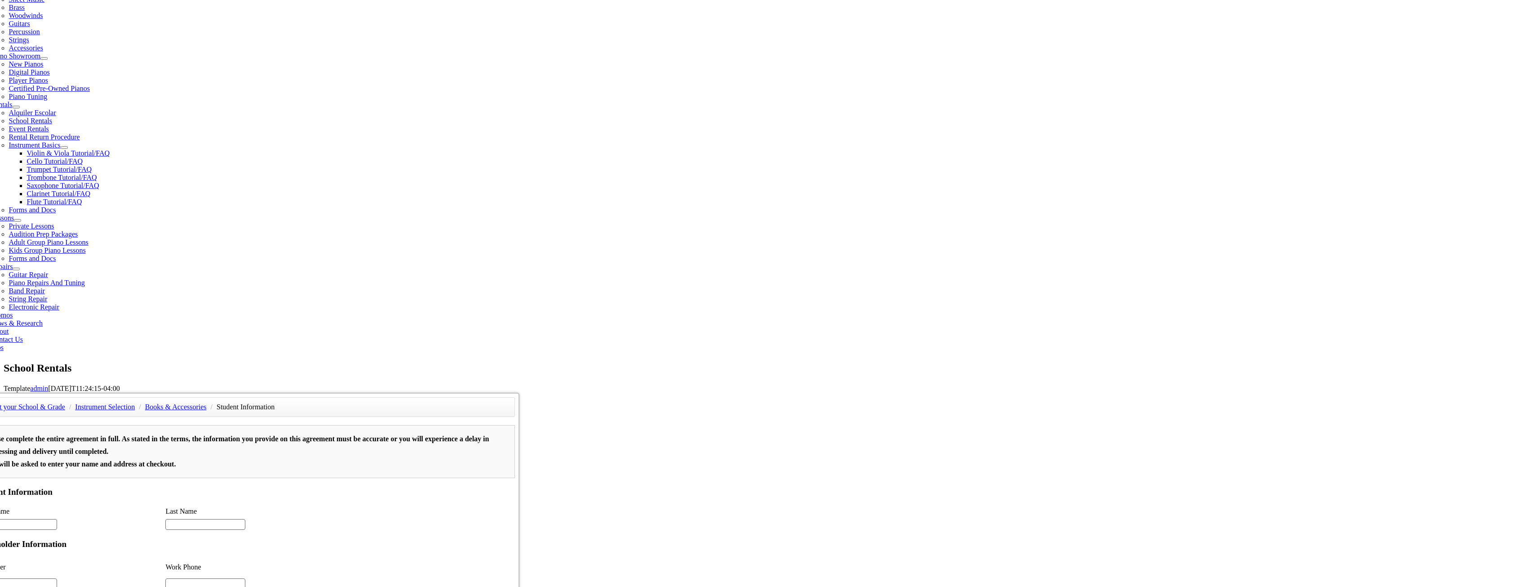
type input "1"
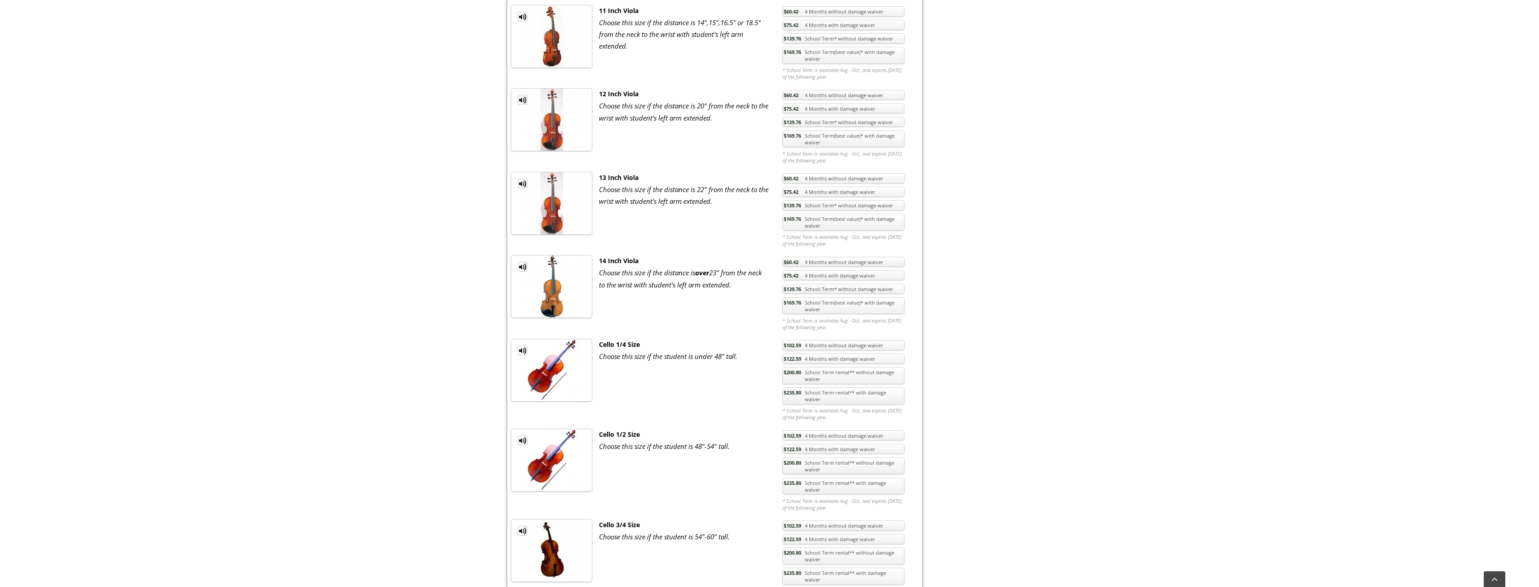
scroll to position [806, 0]
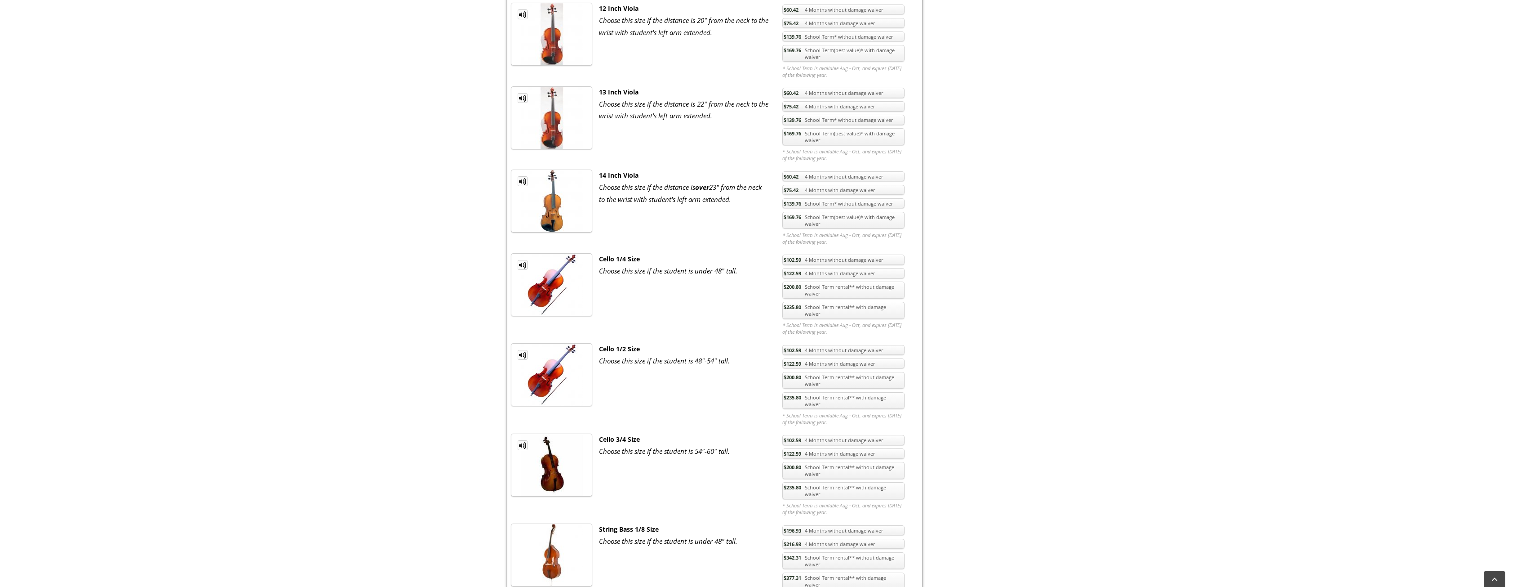
click at [801, 484] on span "$235.80" at bounding box center [793, 487] width 18 height 7
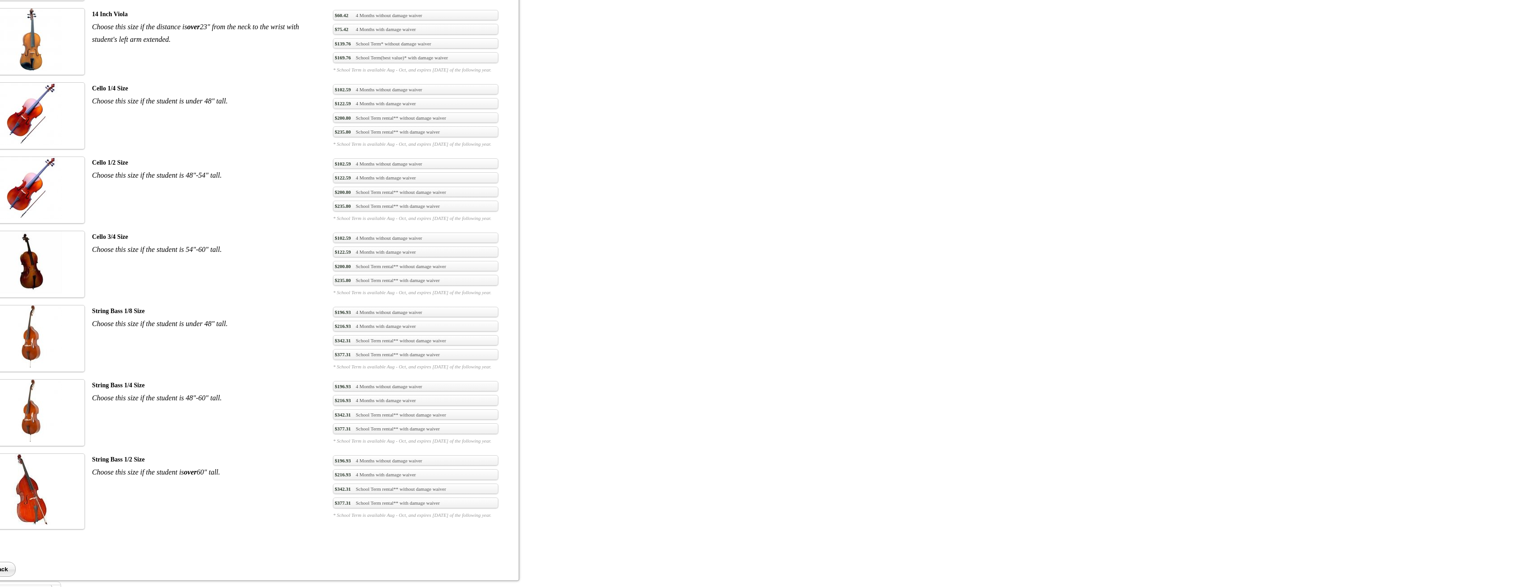
scroll to position [806, 0]
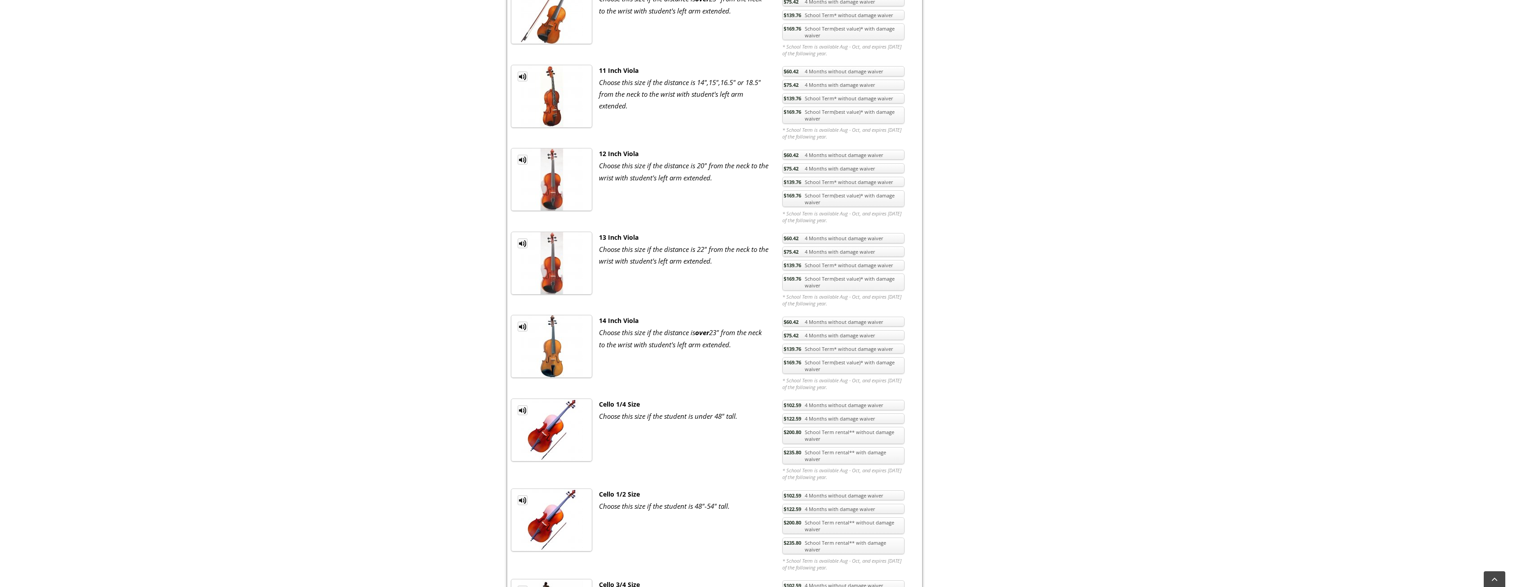
scroll to position [674, 0]
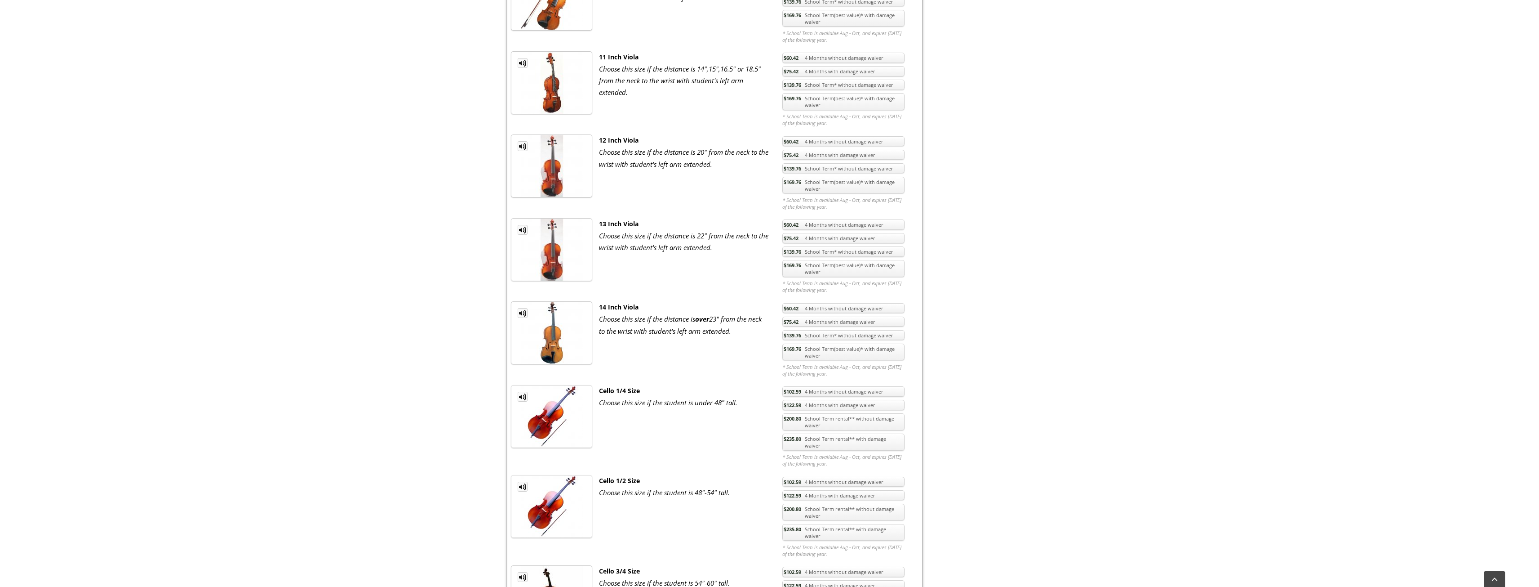
click at [797, 437] on span "$235.80" at bounding box center [793, 438] width 18 height 7
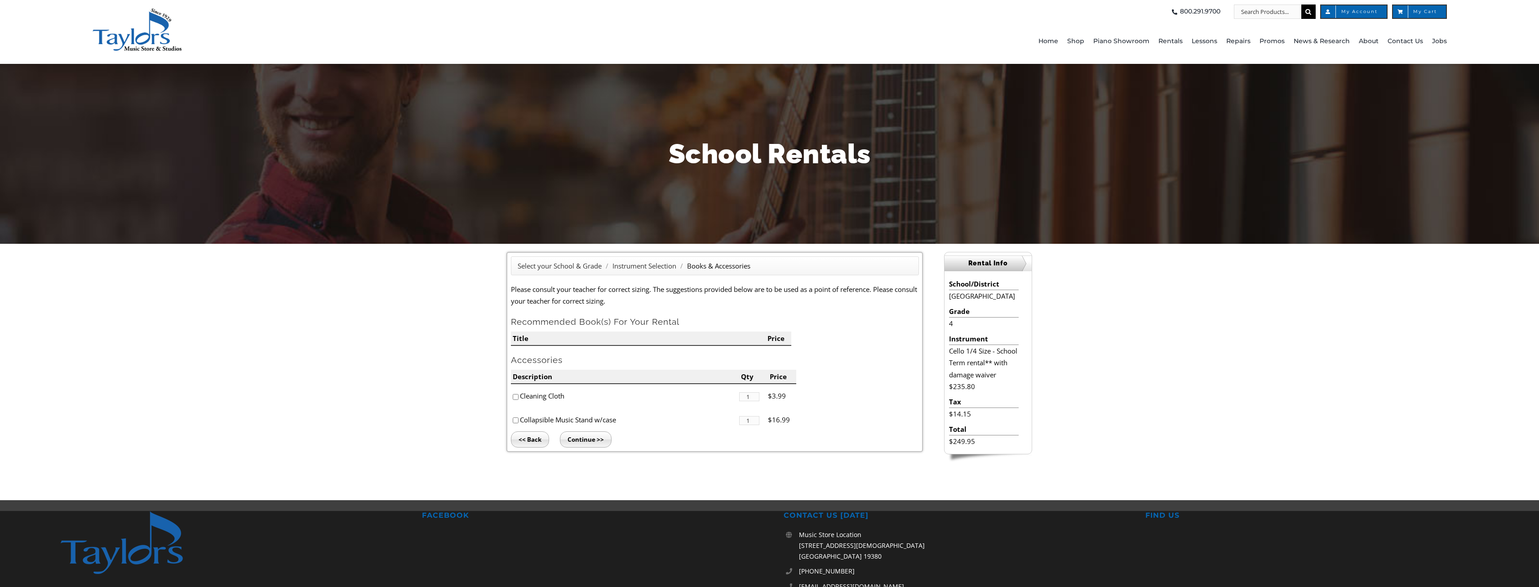
click at [595, 436] on input "Continue >>" at bounding box center [586, 439] width 52 height 16
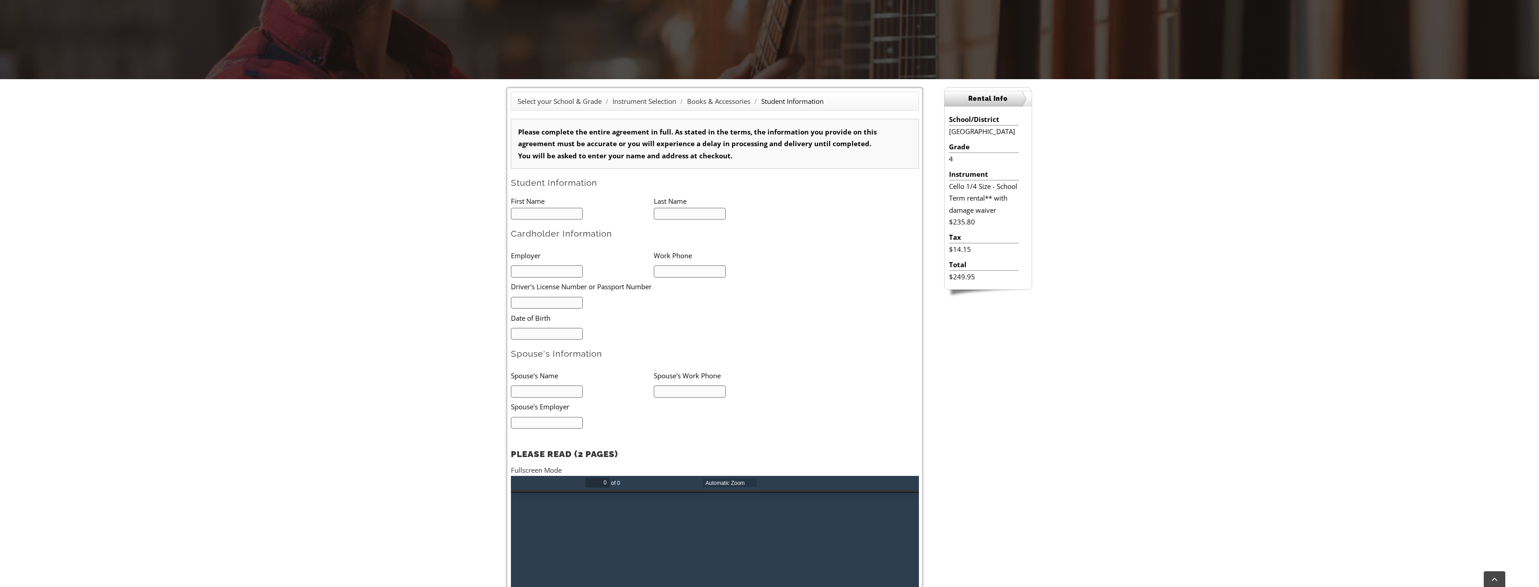
scroll to position [270, 0]
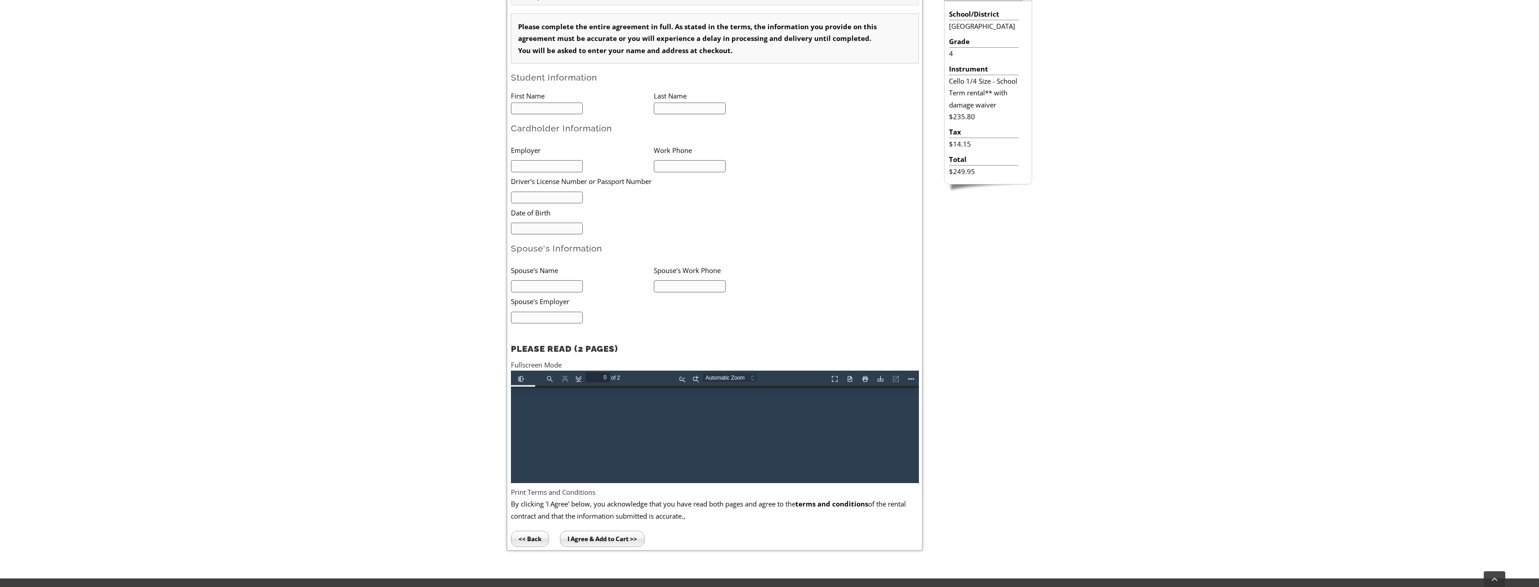
type input "1"
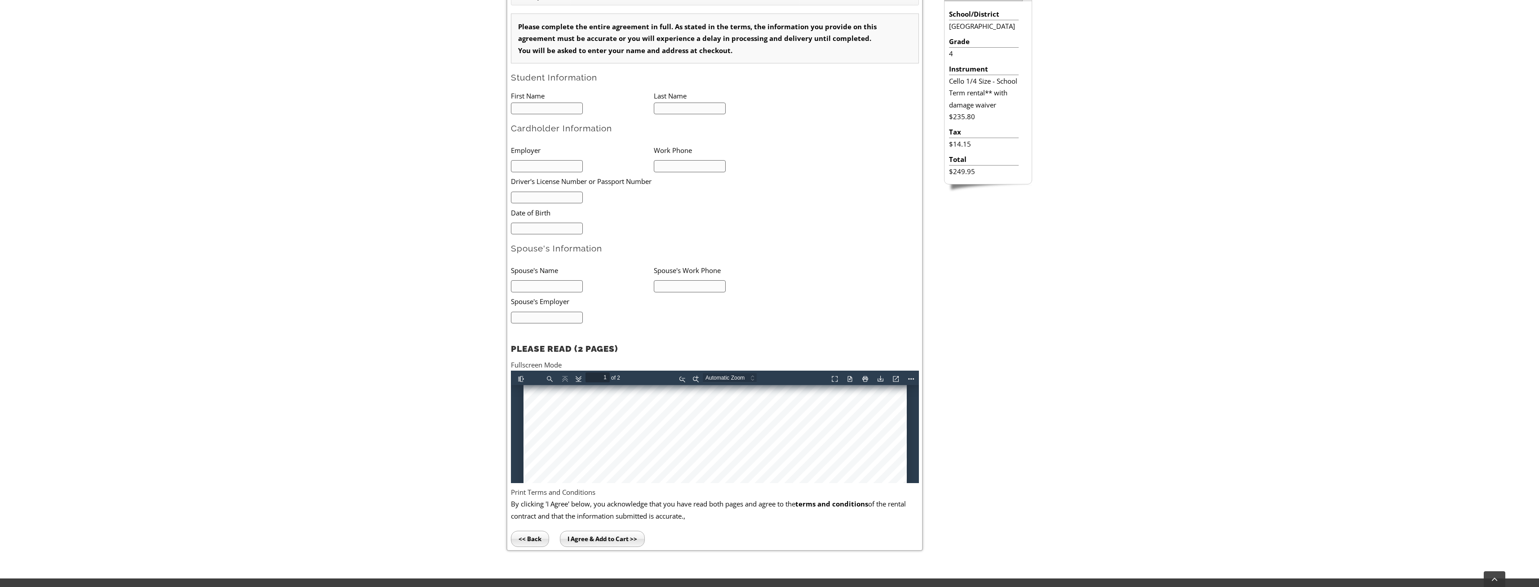
scroll to position [482, 0]
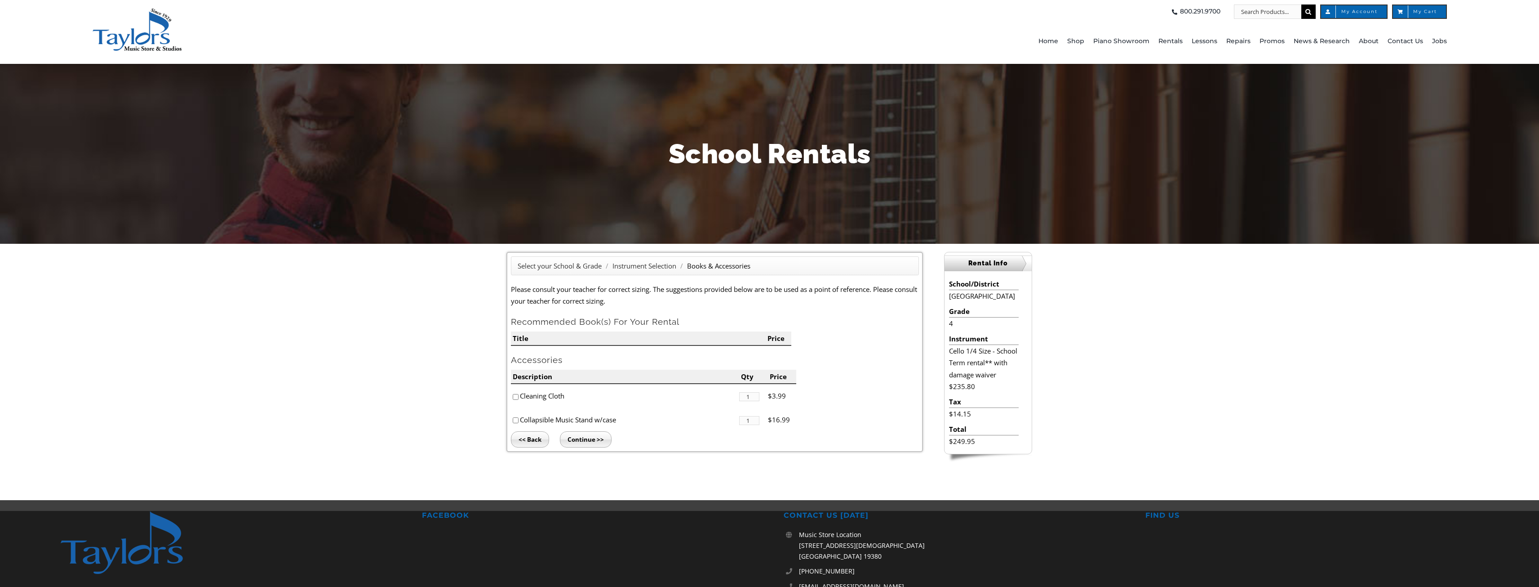
click at [525, 435] on input "<< Back" at bounding box center [530, 439] width 38 height 16
click at [525, 439] on input "<< Back" at bounding box center [530, 439] width 38 height 16
click at [528, 438] on input "<< Back" at bounding box center [530, 439] width 38 height 16
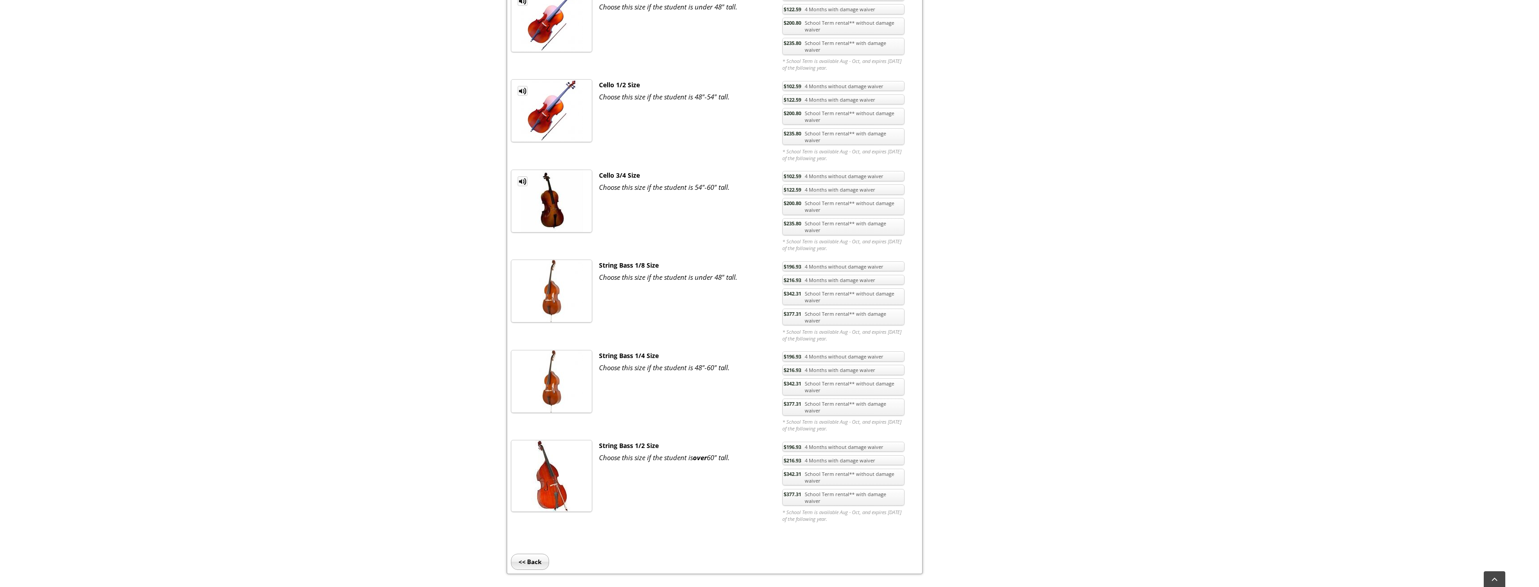
scroll to position [1079, 0]
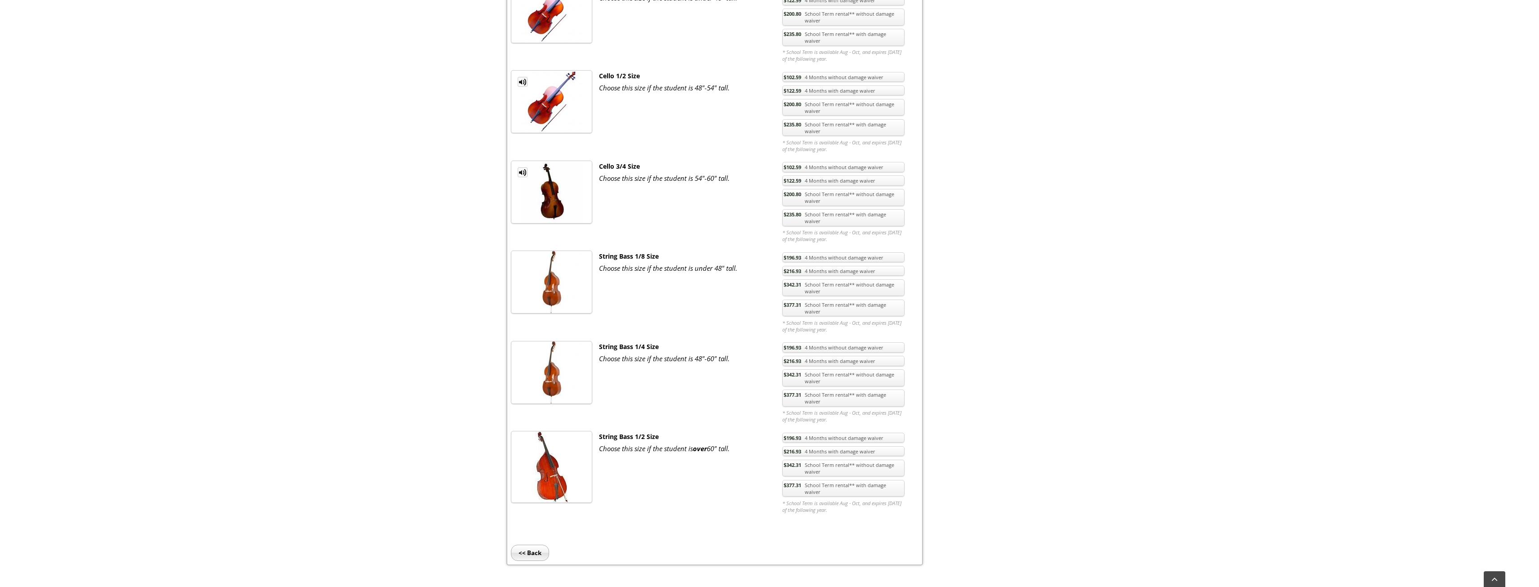
click at [814, 299] on link "$377.31 School Term rental** with damage waiver" at bounding box center [844, 307] width 122 height 17
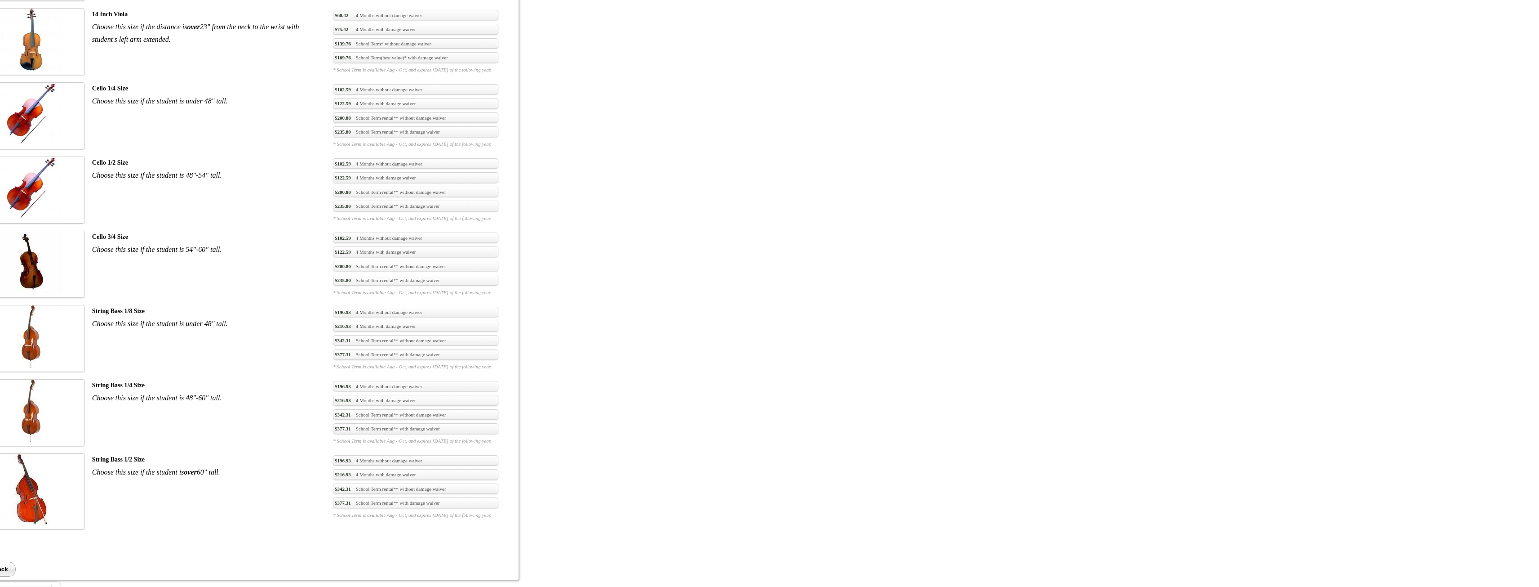
scroll to position [1079, 0]
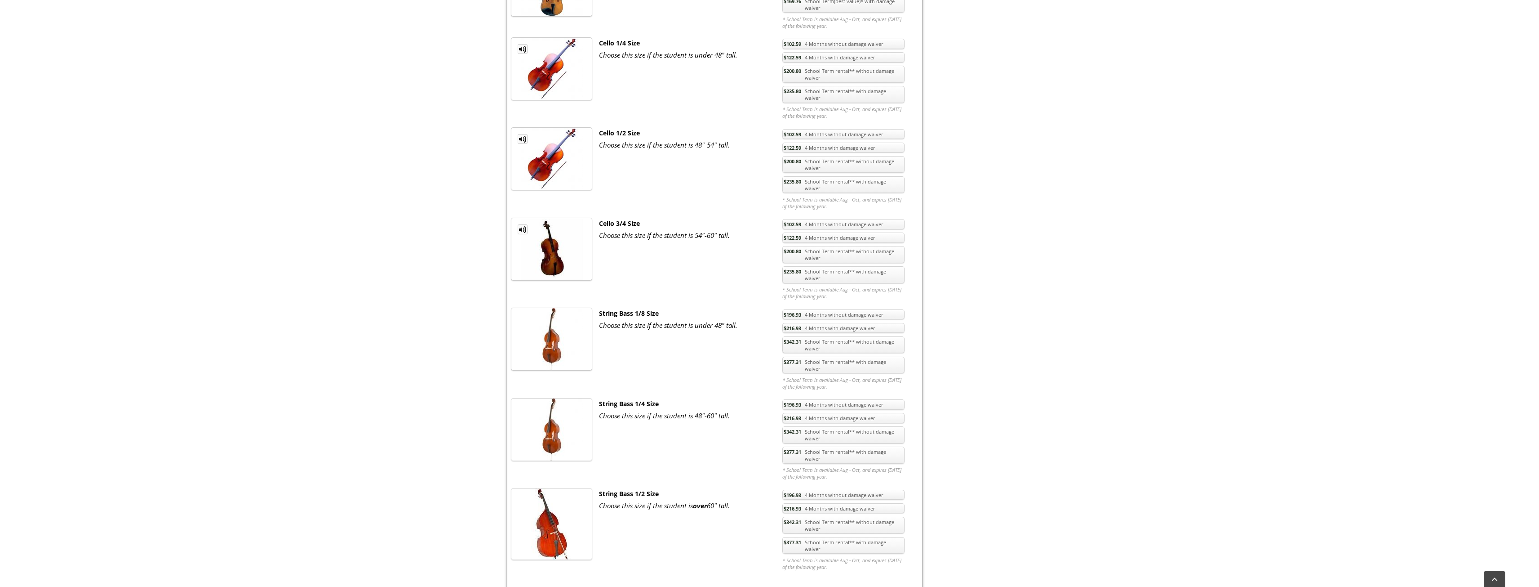
scroll to position [1124, 0]
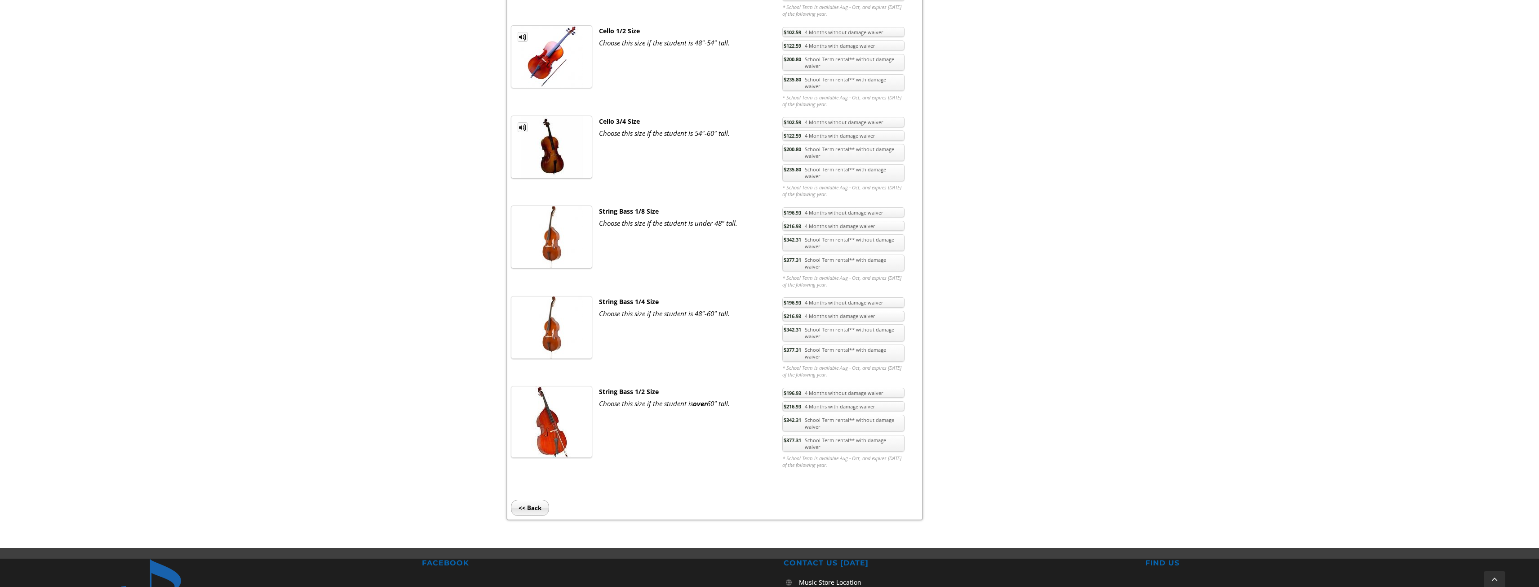
click at [569, 297] on img at bounding box center [552, 327] width 62 height 62
click at [805, 344] on link "$377.31 School Term rental** with damage waiver" at bounding box center [844, 352] width 122 height 17
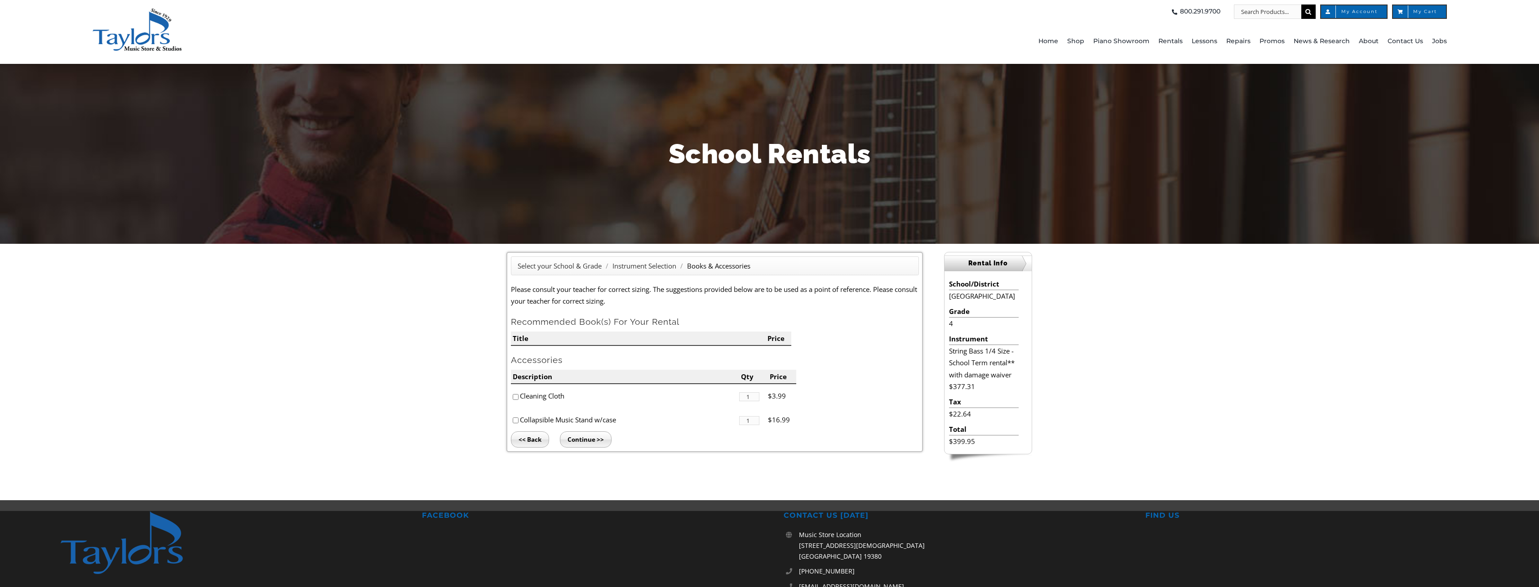
click at [578, 438] on input "Continue >>" at bounding box center [586, 439] width 52 height 16
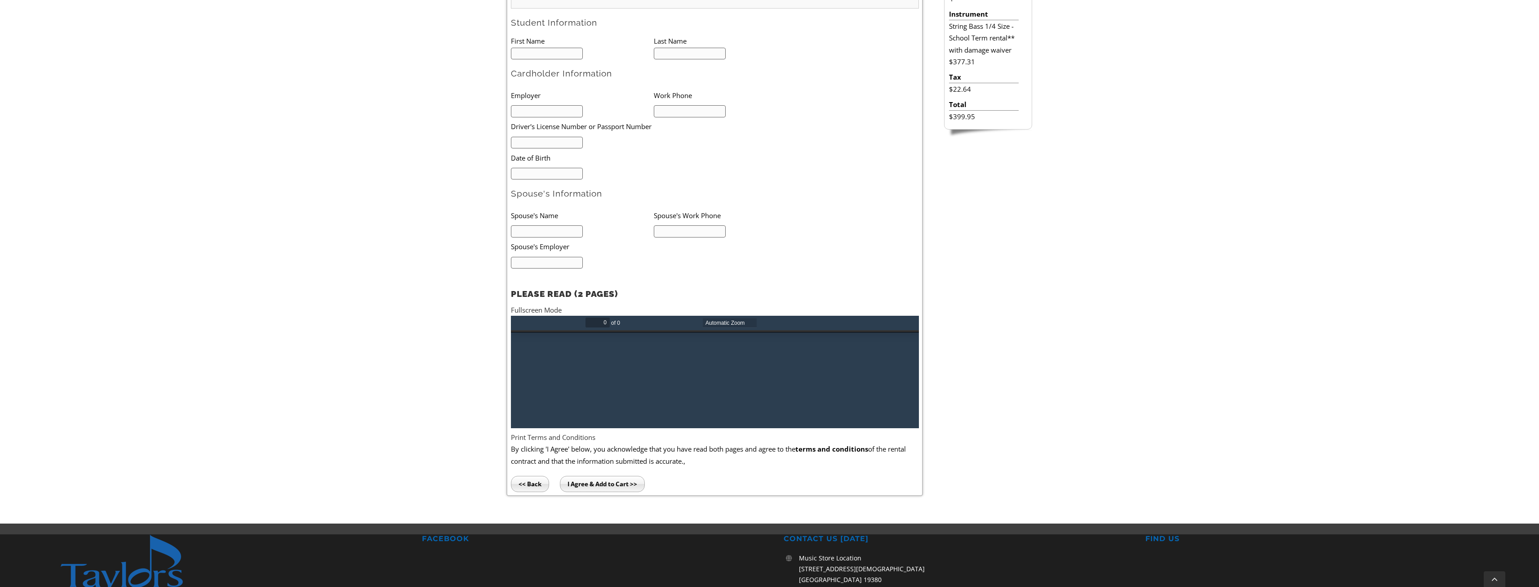
scroll to position [360, 0]
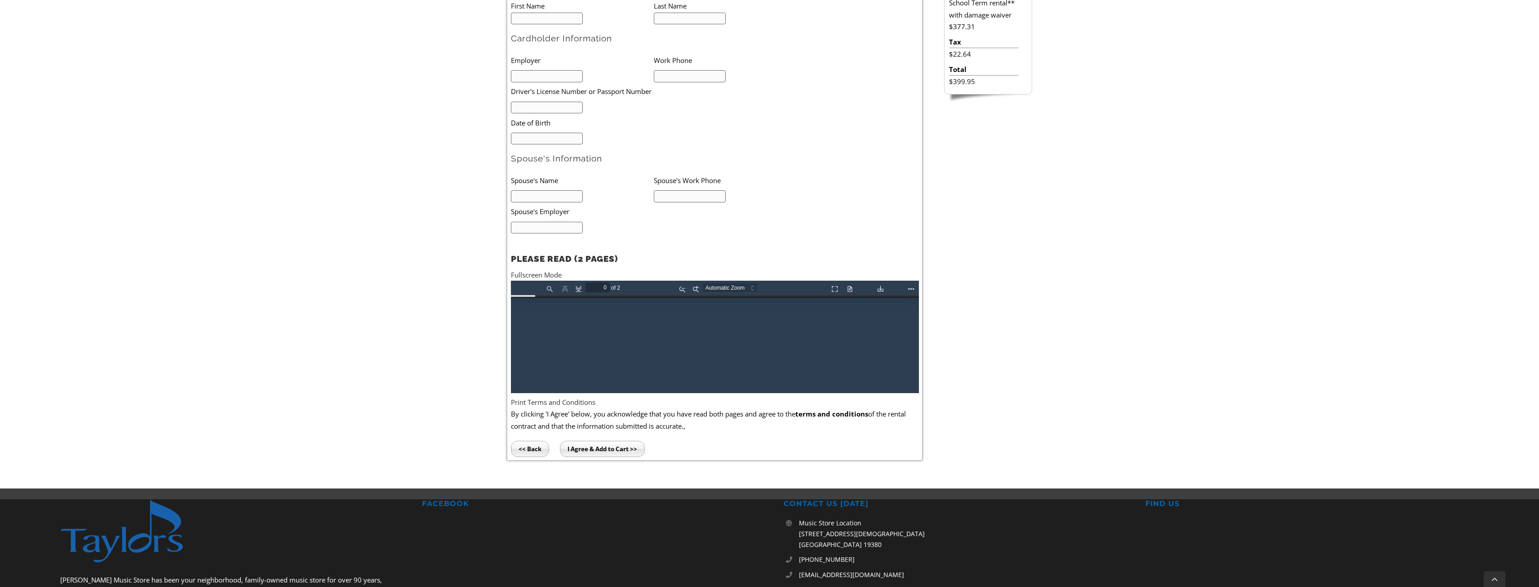
type input "1"
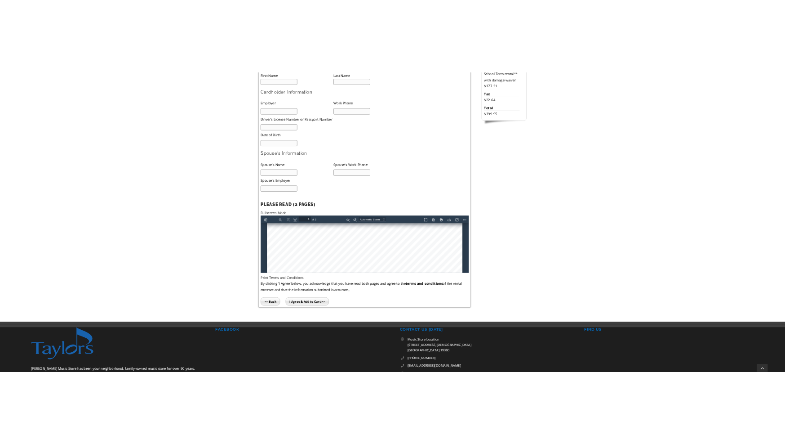
scroll to position [210, 0]
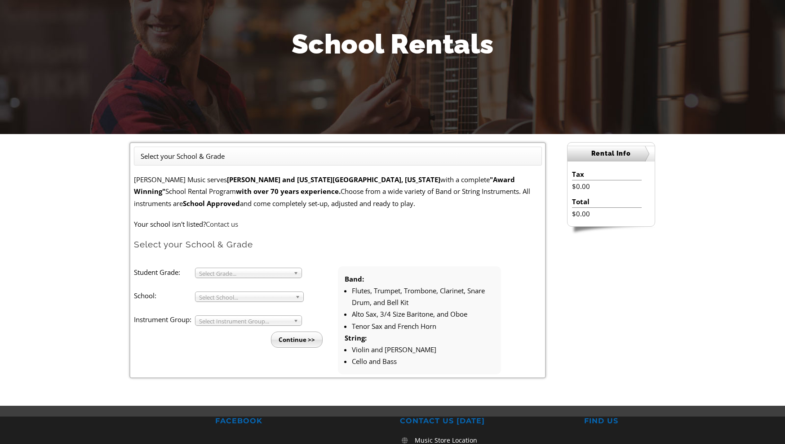
scroll to position [135, 0]
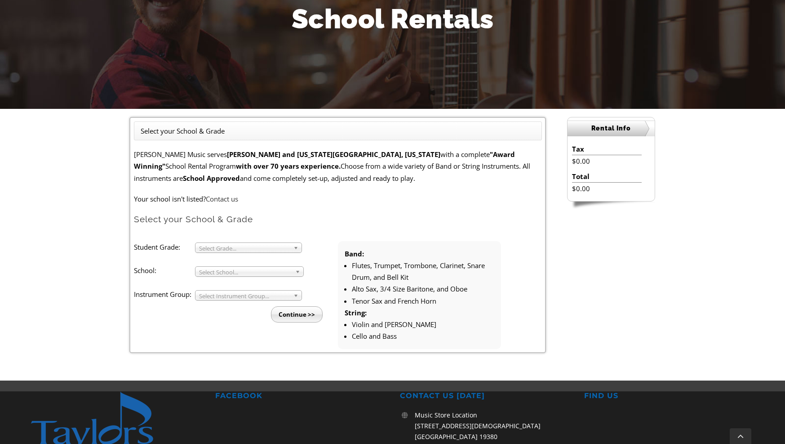
click at [288, 315] on input "Continue >>" at bounding box center [297, 314] width 52 height 16
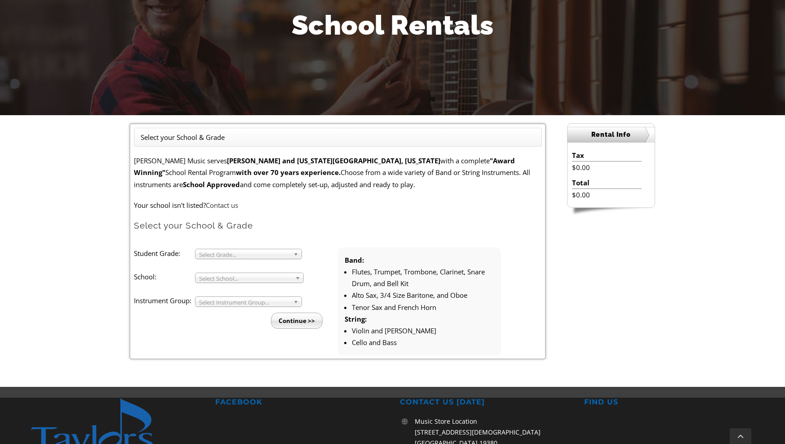
scroll to position [0, 0]
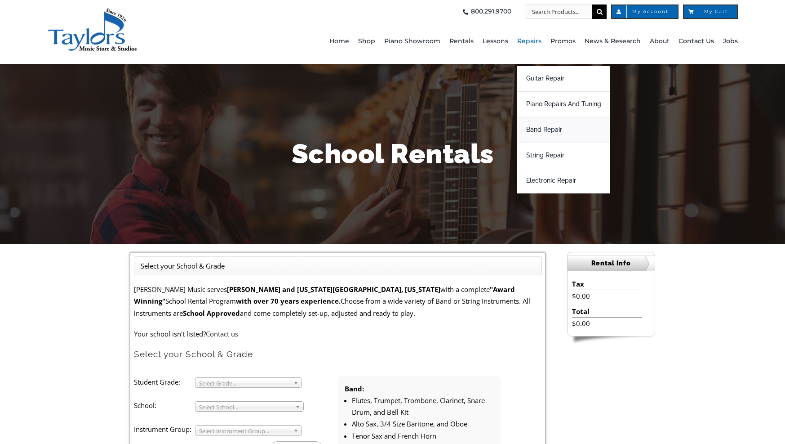
click at [549, 128] on span "Band Repair" at bounding box center [544, 130] width 36 height 14
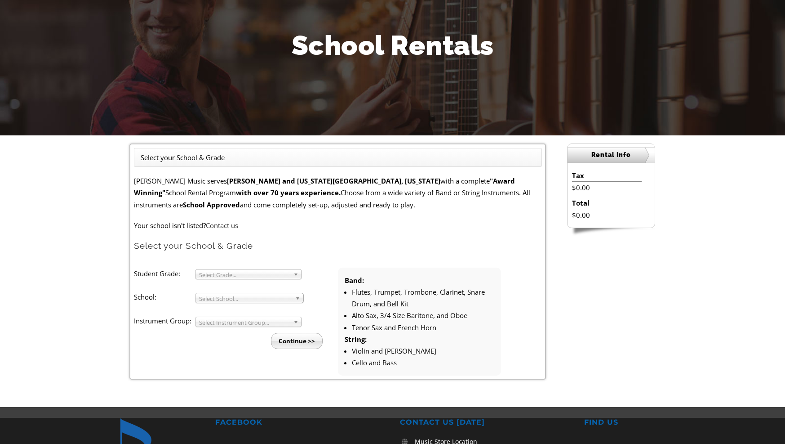
scroll to position [180, 0]
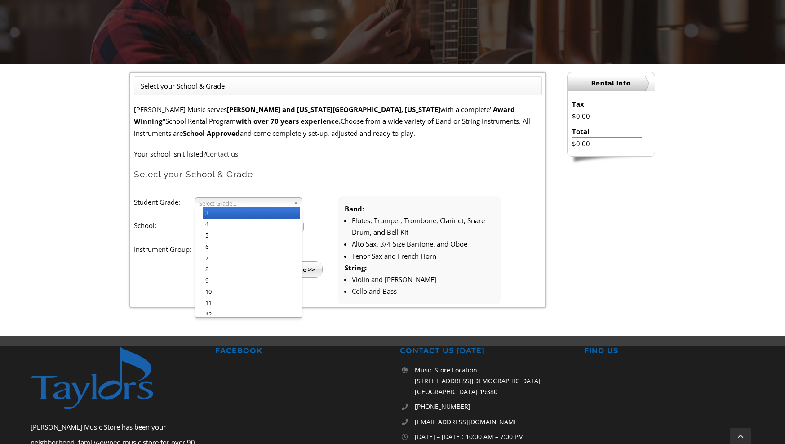
click at [227, 204] on span "Select Grade..." at bounding box center [244, 203] width 91 height 11
click at [221, 227] on li "4" at bounding box center [251, 223] width 97 height 11
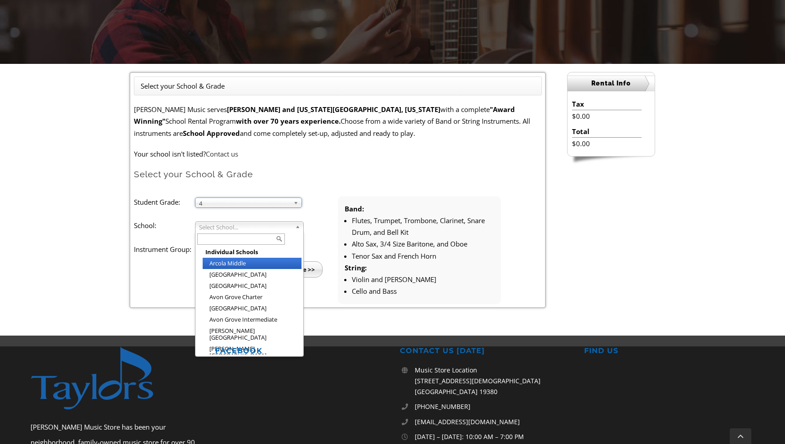
click at [222, 229] on span "Select School..." at bounding box center [245, 227] width 93 height 11
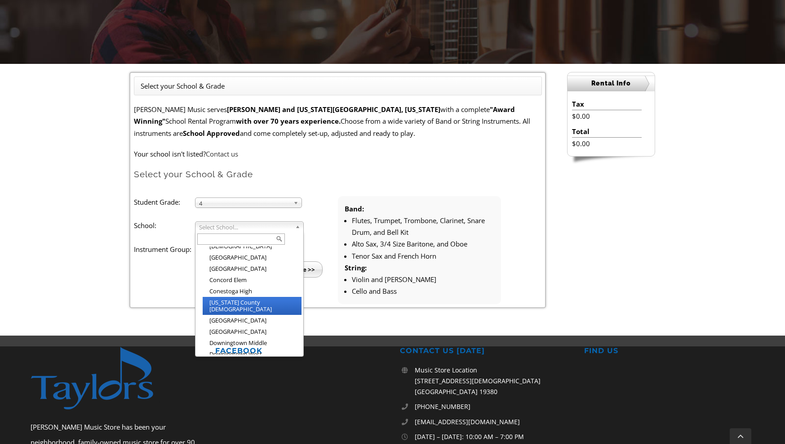
scroll to position [351, 0]
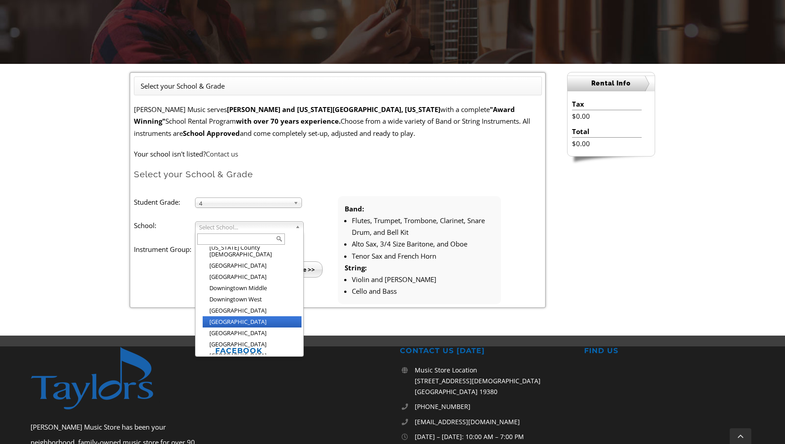
click at [237, 316] on li "[GEOGRAPHIC_DATA]" at bounding box center [252, 321] width 99 height 11
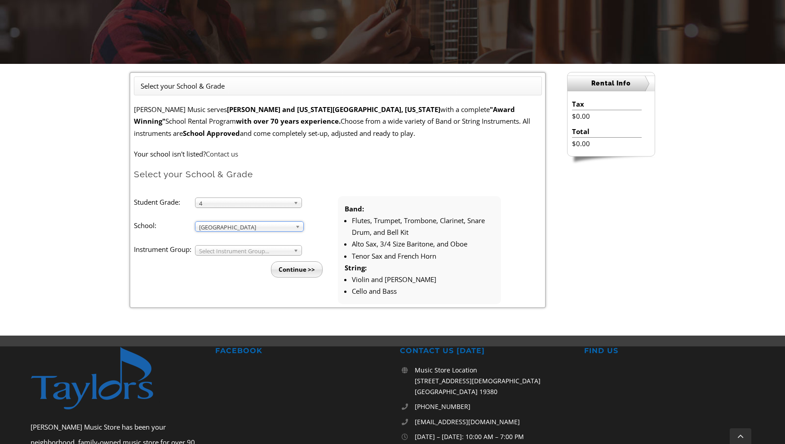
click at [212, 250] on span "Select Instrument Group..." at bounding box center [244, 250] width 91 height 11
click at [216, 259] on li "Band" at bounding box center [251, 260] width 97 height 11
click at [308, 271] on input "Continue >>" at bounding box center [297, 269] width 52 height 16
click at [215, 228] on span "[GEOGRAPHIC_DATA]" at bounding box center [245, 227] width 93 height 11
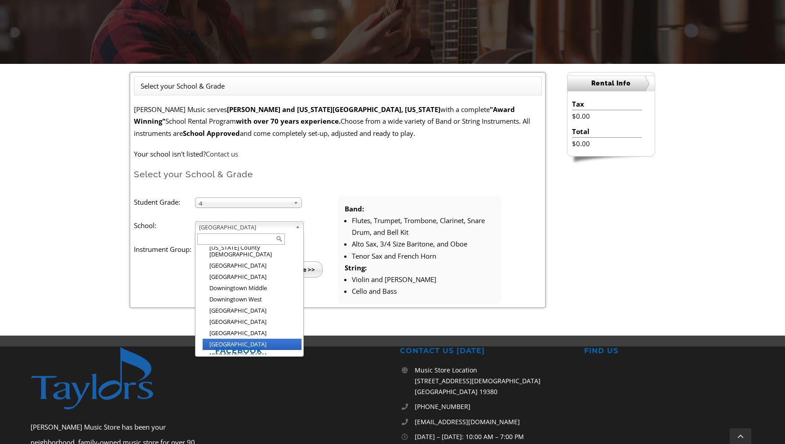
click at [268, 338] on li "East Goshen Elementary" at bounding box center [252, 343] width 99 height 11
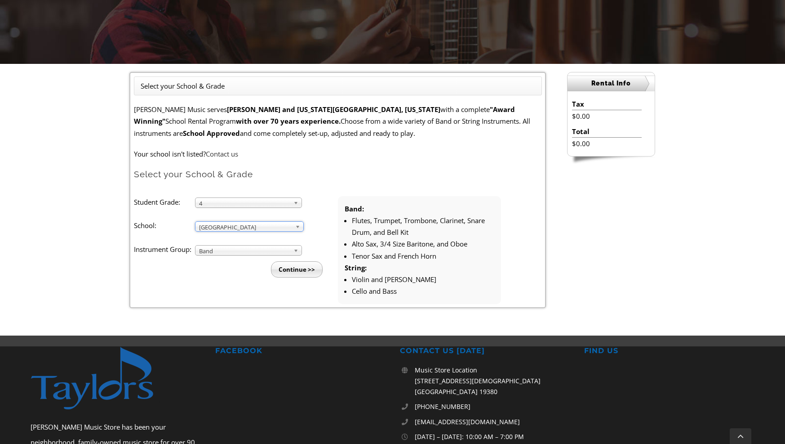
click at [287, 271] on input "Continue >>" at bounding box center [297, 269] width 52 height 16
click at [218, 226] on span "East Goshen Elementary" at bounding box center [245, 227] width 93 height 11
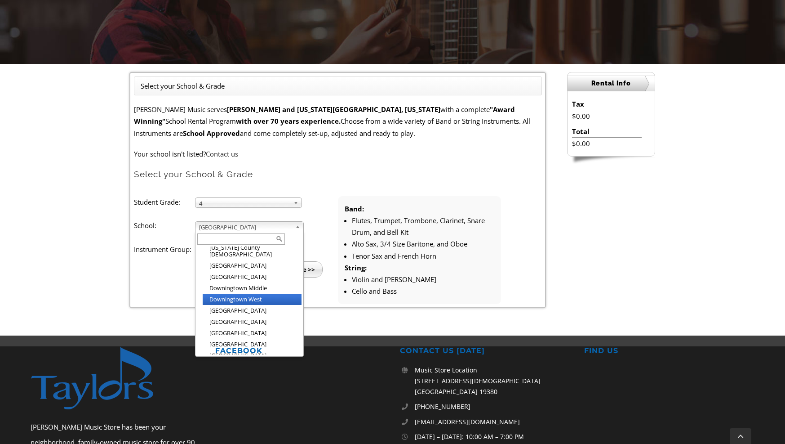
scroll to position [344, 0]
click at [298, 350] on h2 "FACEBOOK" at bounding box center [300, 350] width 170 height 9
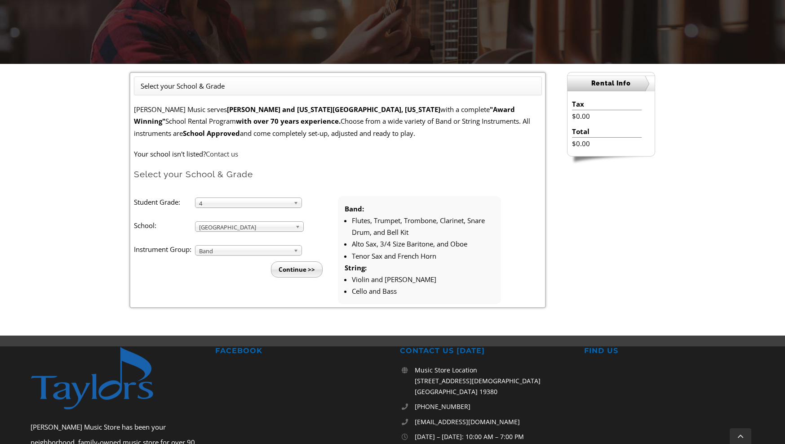
click at [296, 349] on h2 "FACEBOOK" at bounding box center [300, 350] width 170 height 9
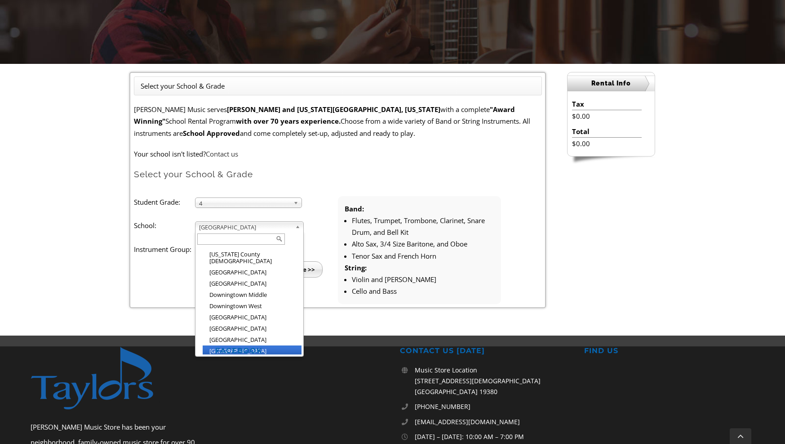
click at [233, 226] on span "East Goshen Elementary" at bounding box center [245, 227] width 93 height 11
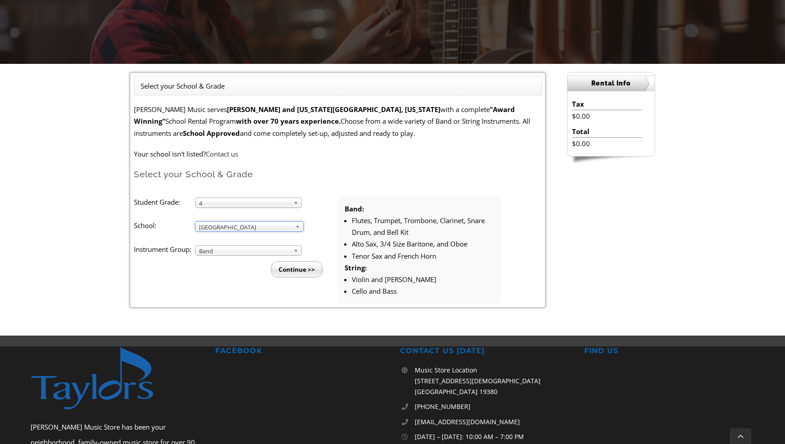
click at [288, 270] on input "Continue >>" at bounding box center [297, 269] width 52 height 16
click at [227, 227] on span "Westtown Thornbury Elementary" at bounding box center [245, 227] width 93 height 11
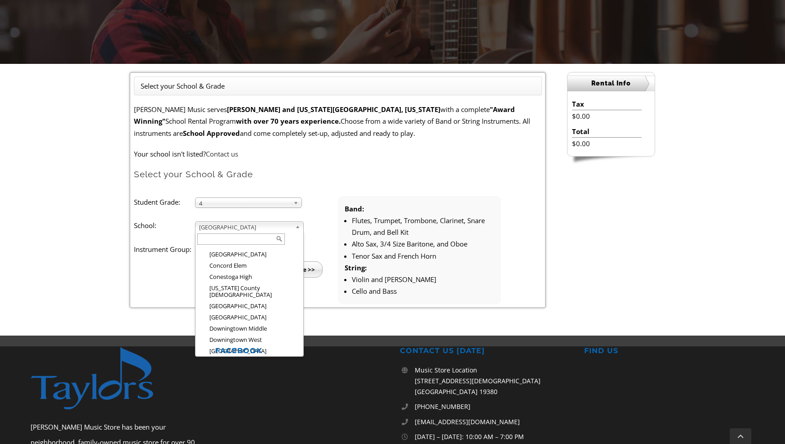
scroll to position [351, 0]
click at [254, 316] on li "[GEOGRAPHIC_DATA]" at bounding box center [252, 321] width 99 height 11
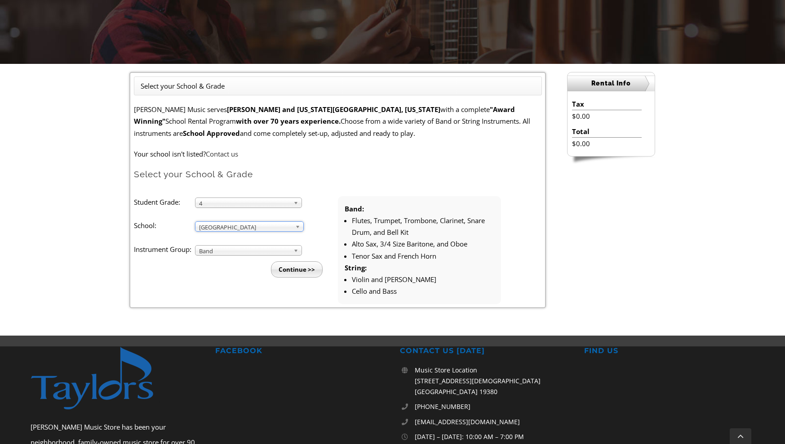
click at [291, 269] on input "Continue >>" at bounding box center [297, 269] width 52 height 16
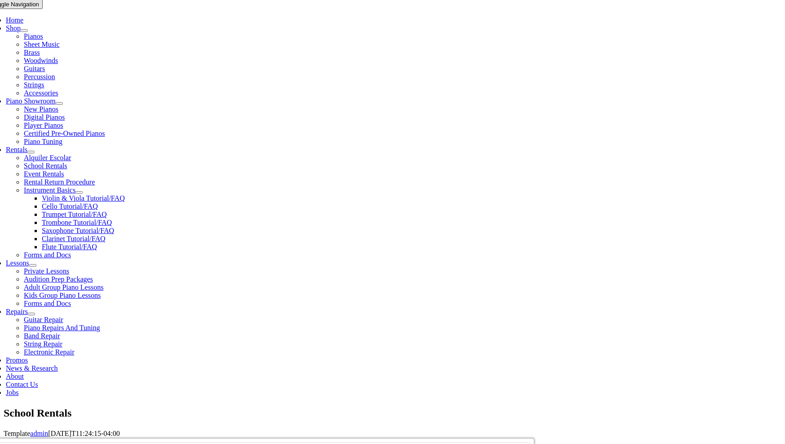
scroll to position [360, 0]
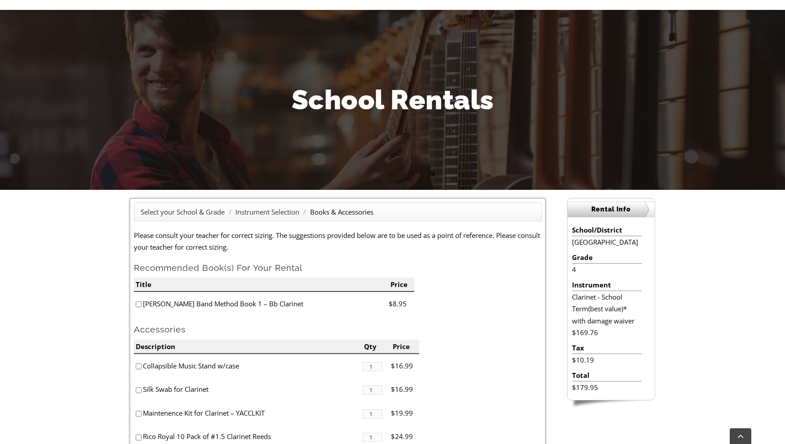
scroll to position [135, 0]
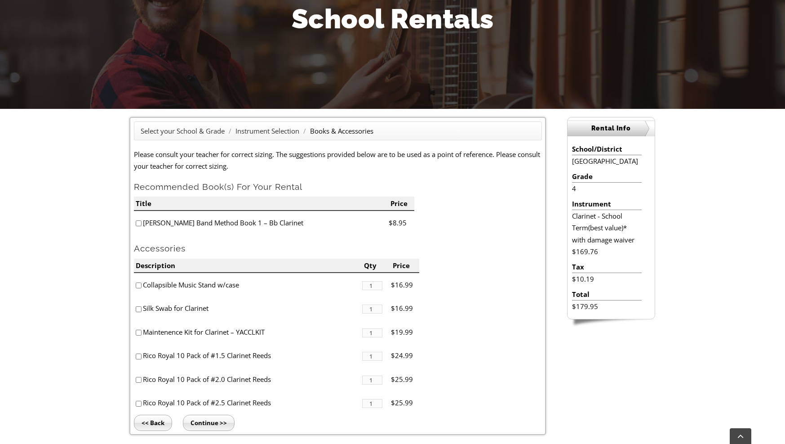
click at [137, 309] on input"] "checkbox" at bounding box center [139, 309] width 6 height 6
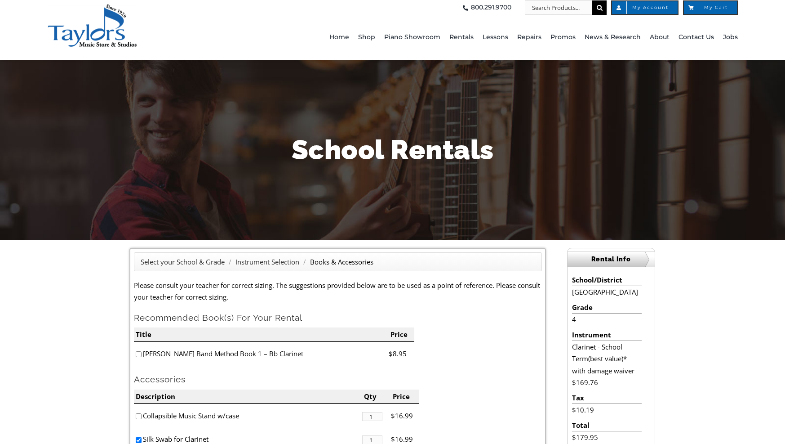
scroll to position [0, 0]
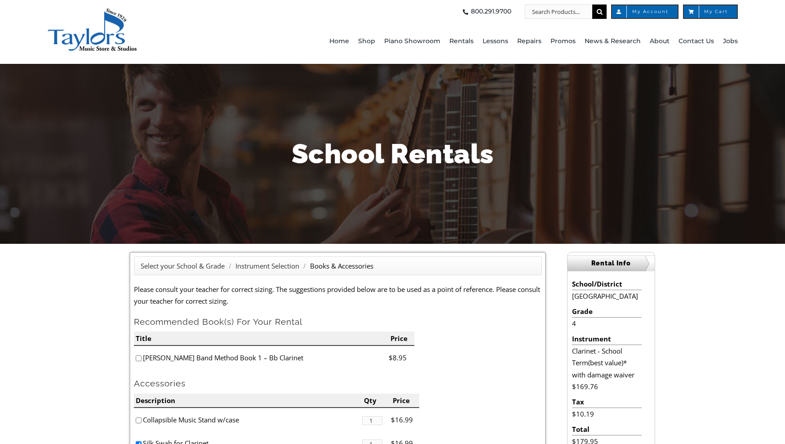
click at [276, 303] on p "Please consult your teacher for correct sizing. The suggestions provided below …" at bounding box center [338, 295] width 408 height 24
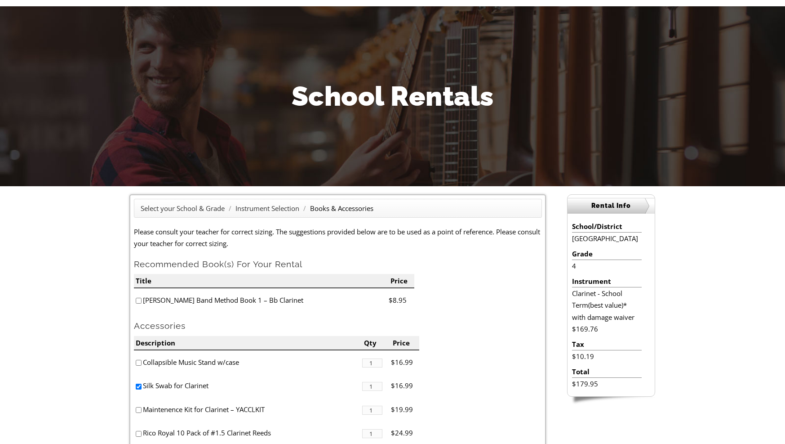
scroll to position [90, 0]
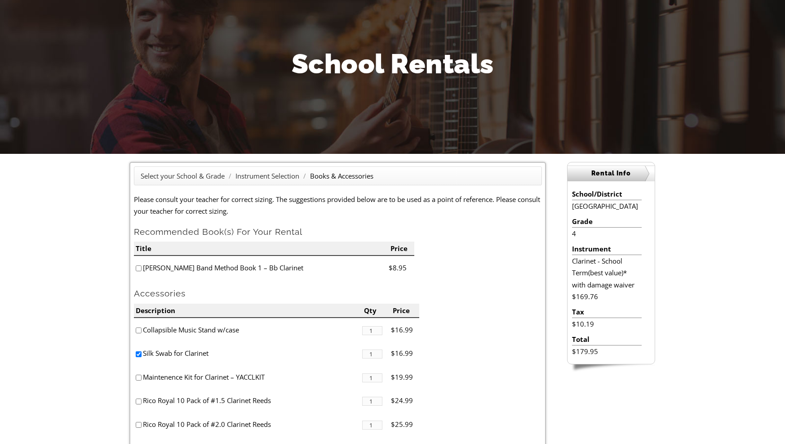
click at [138, 353] on input"] "checkbox" at bounding box center [139, 354] width 6 height 6
checkbox input"] "false"
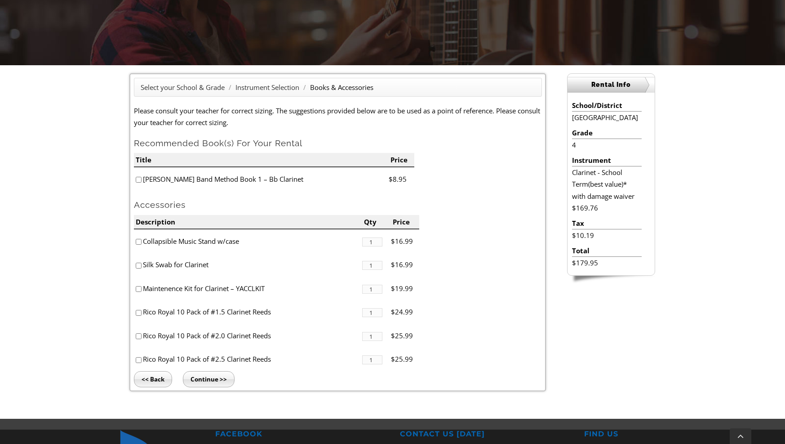
scroll to position [180, 0]
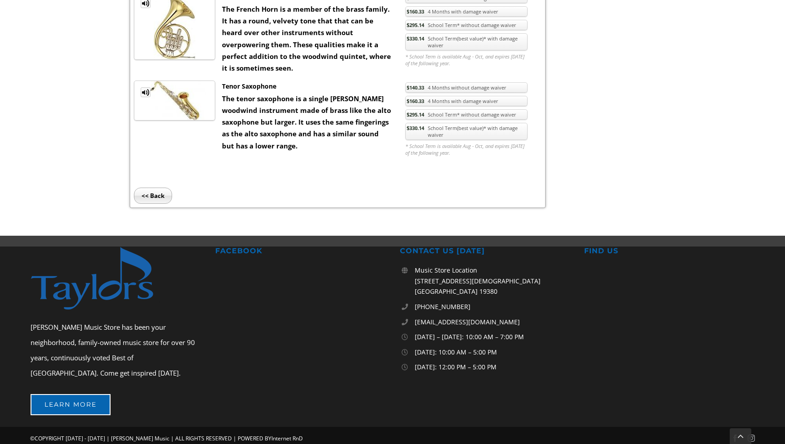
scroll to position [360, 0]
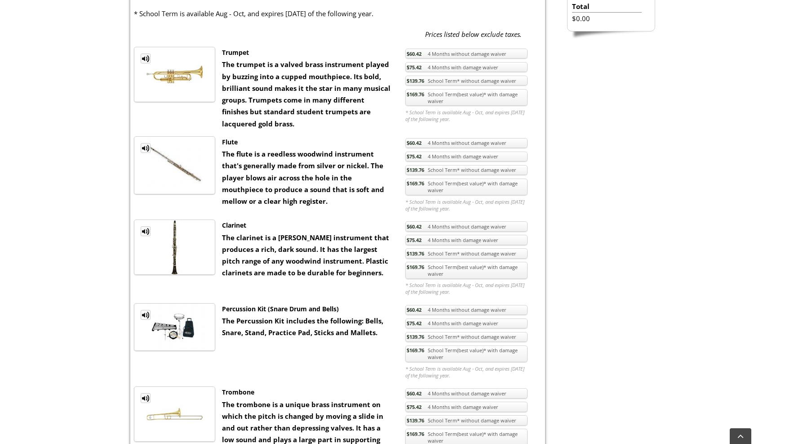
drag, startPoint x: 427, startPoint y: 271, endPoint x: 419, endPoint y: 274, distance: 8.0
click at [426, 271] on link "$169.76 School Term(best value)* with damage waiver" at bounding box center [466, 270] width 122 height 17
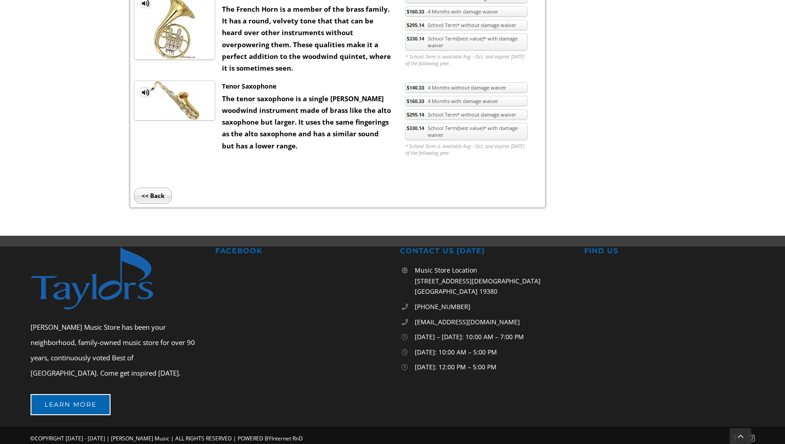
scroll to position [360, 0]
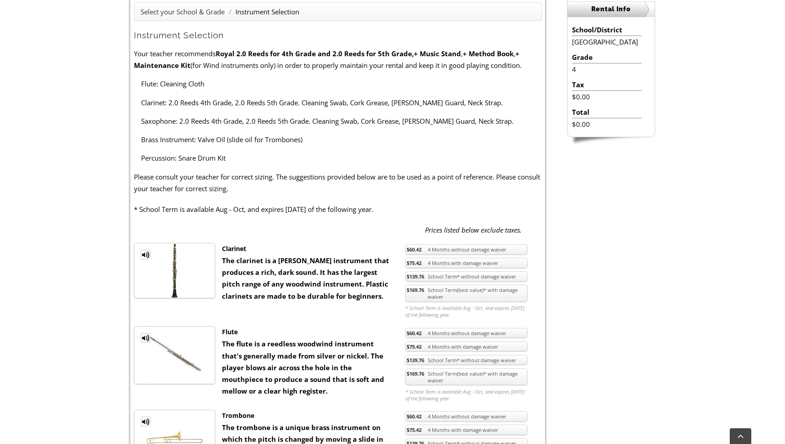
scroll to position [270, 0]
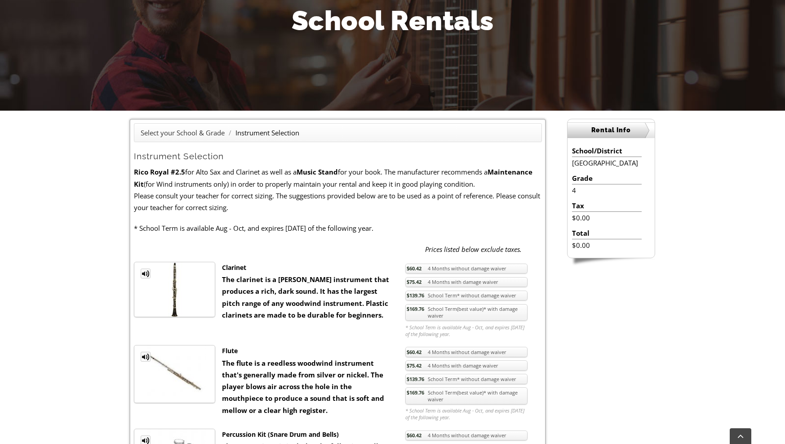
scroll to position [135, 0]
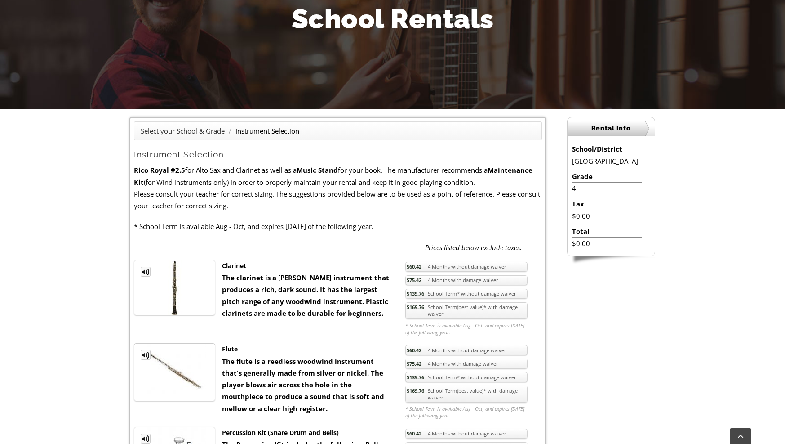
click at [419, 312] on link "$169.76 School Term(best value)* with damage waiver" at bounding box center [466, 310] width 122 height 17
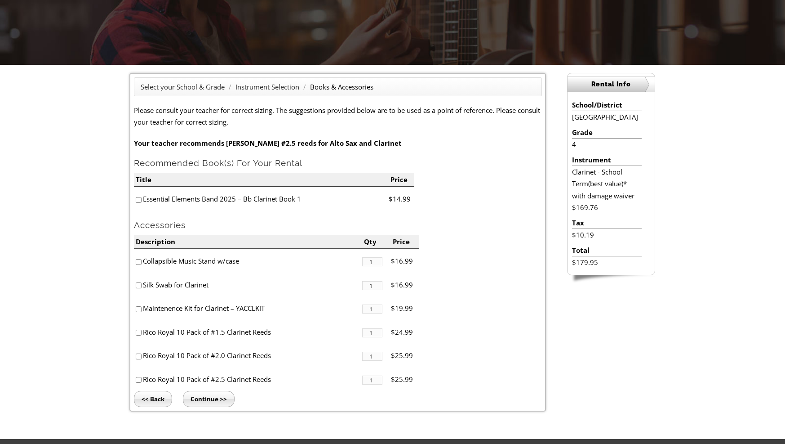
scroll to position [180, 0]
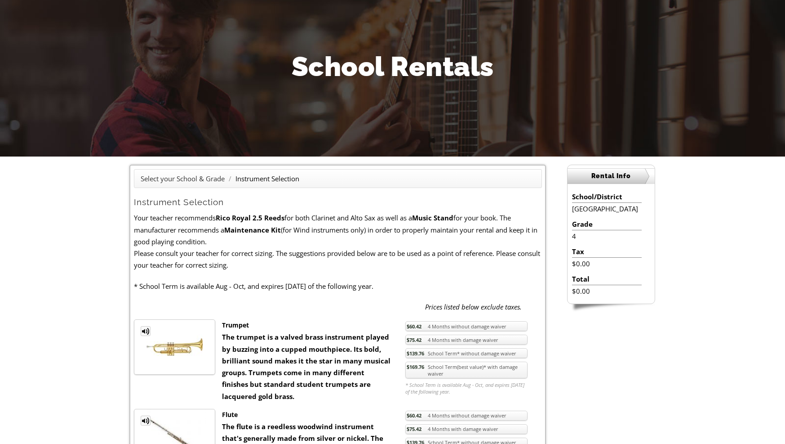
scroll to position [90, 0]
